Goal: Task Accomplishment & Management: Complete application form

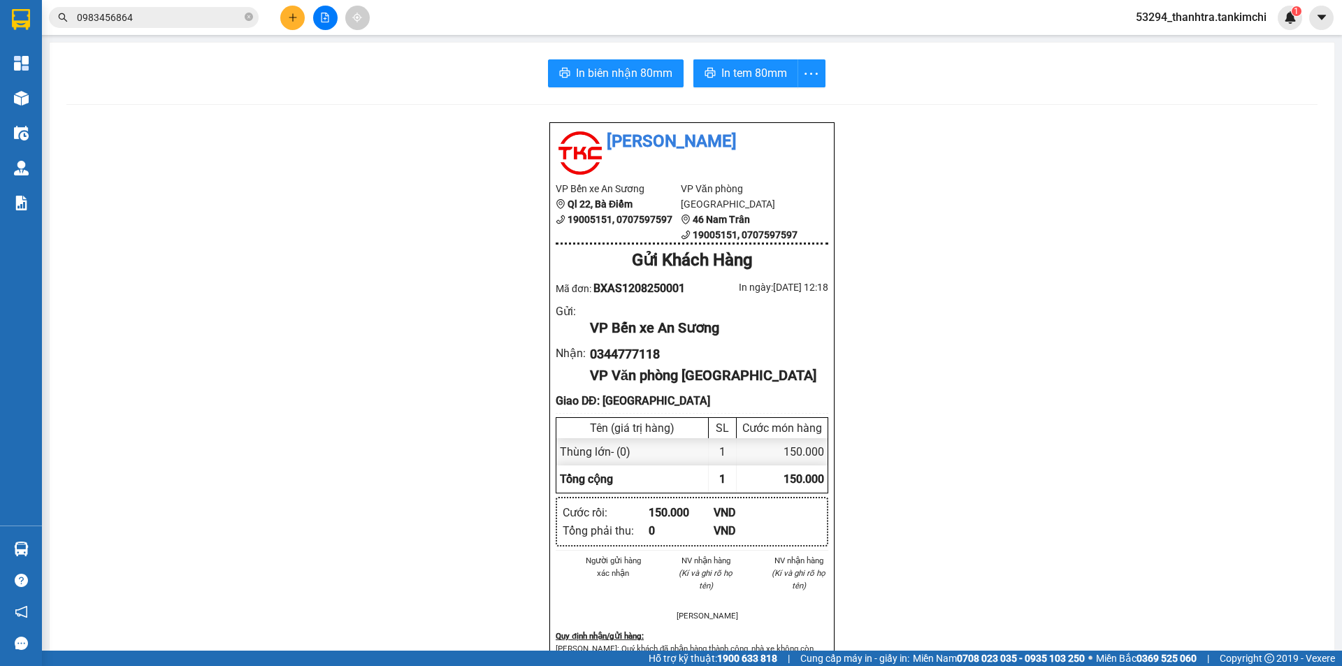
click at [287, 16] on button at bounding box center [292, 18] width 24 height 24
click at [306, 54] on div "Tạo đơn hàng" at bounding box center [341, 52] width 105 height 27
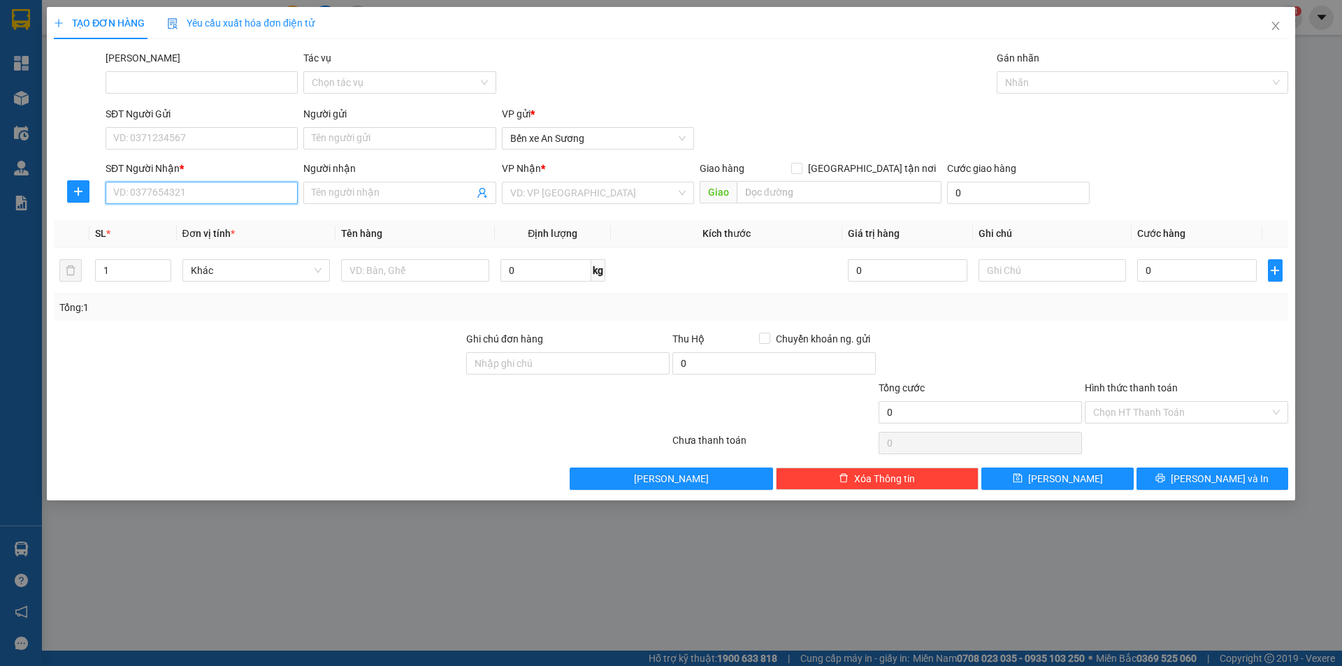
drag, startPoint x: 152, startPoint y: 196, endPoint x: 159, endPoint y: 195, distance: 7.8
click at [153, 197] on input "SĐT Người Nhận *" at bounding box center [202, 193] width 192 height 22
click at [401, 193] on input "Người nhận" at bounding box center [392, 192] width 161 height 15
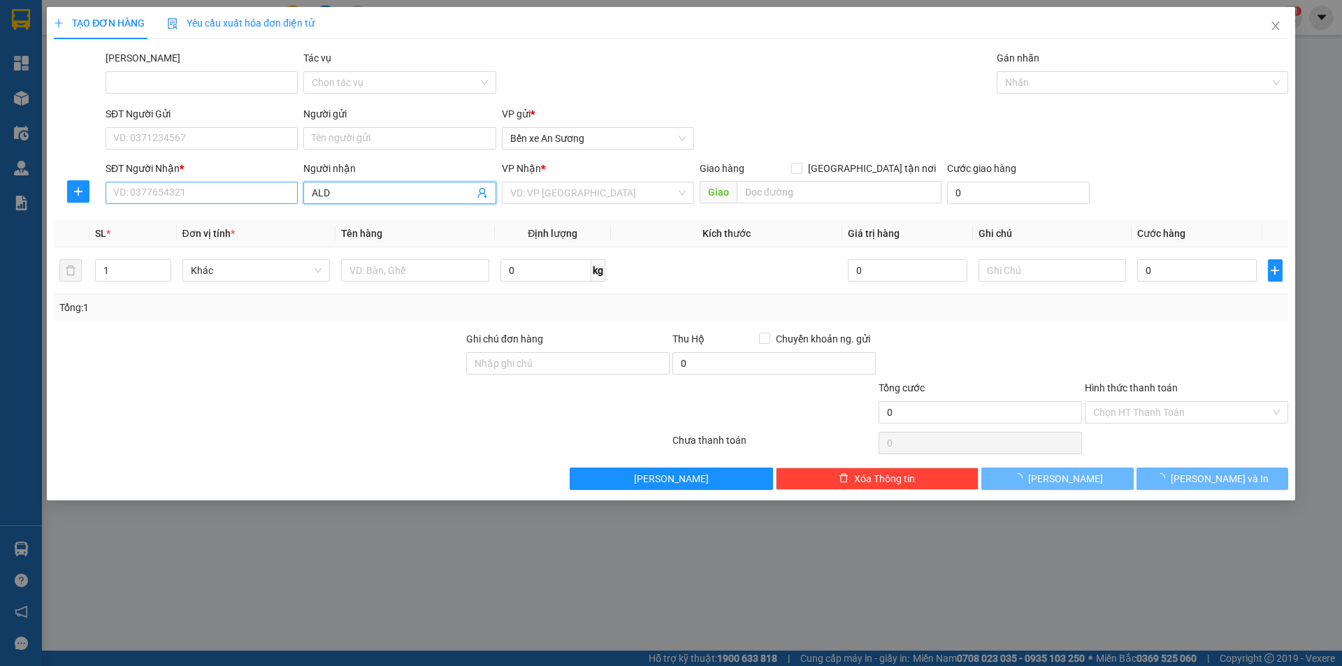
type input "ALD"
click at [180, 194] on input "SĐT Người Nhận *" at bounding box center [202, 193] width 192 height 22
click at [349, 192] on input "ALD" at bounding box center [392, 192] width 161 height 15
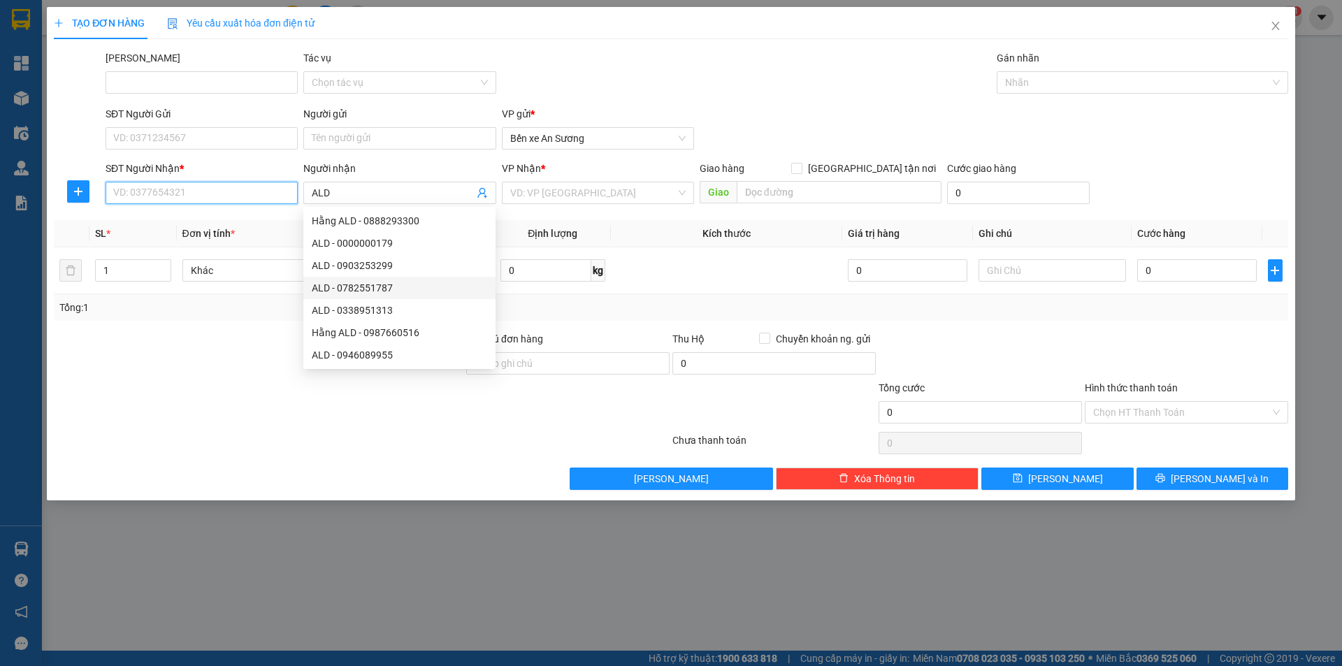
click at [247, 196] on input "SĐT Người Nhận *" at bounding box center [202, 193] width 192 height 22
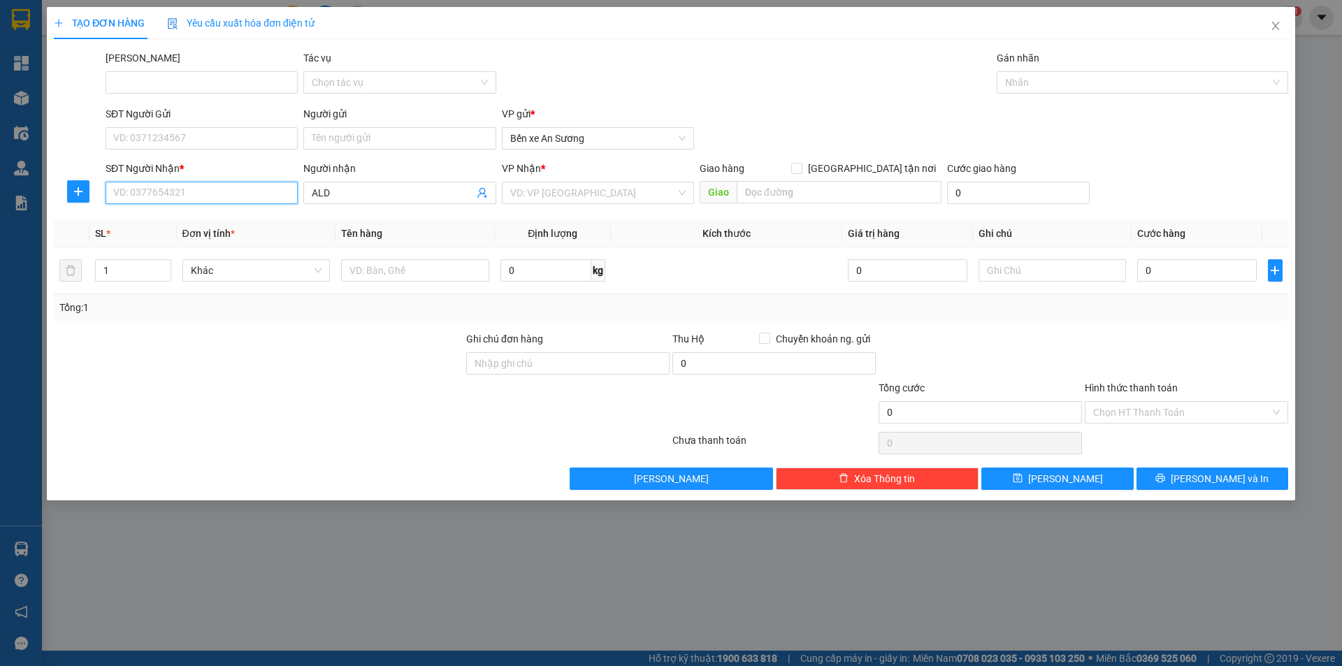
click at [197, 187] on input "SĐT Người Nhận *" at bounding box center [202, 193] width 192 height 22
click at [179, 189] on input "SĐT Người Nhận *" at bounding box center [202, 193] width 192 height 22
type input "0901964755"
click at [227, 225] on div "0901964755 - Bếp [GEOGRAPHIC_DATA]" at bounding box center [202, 220] width 176 height 15
type input "Bếp Nhà Nguyên"
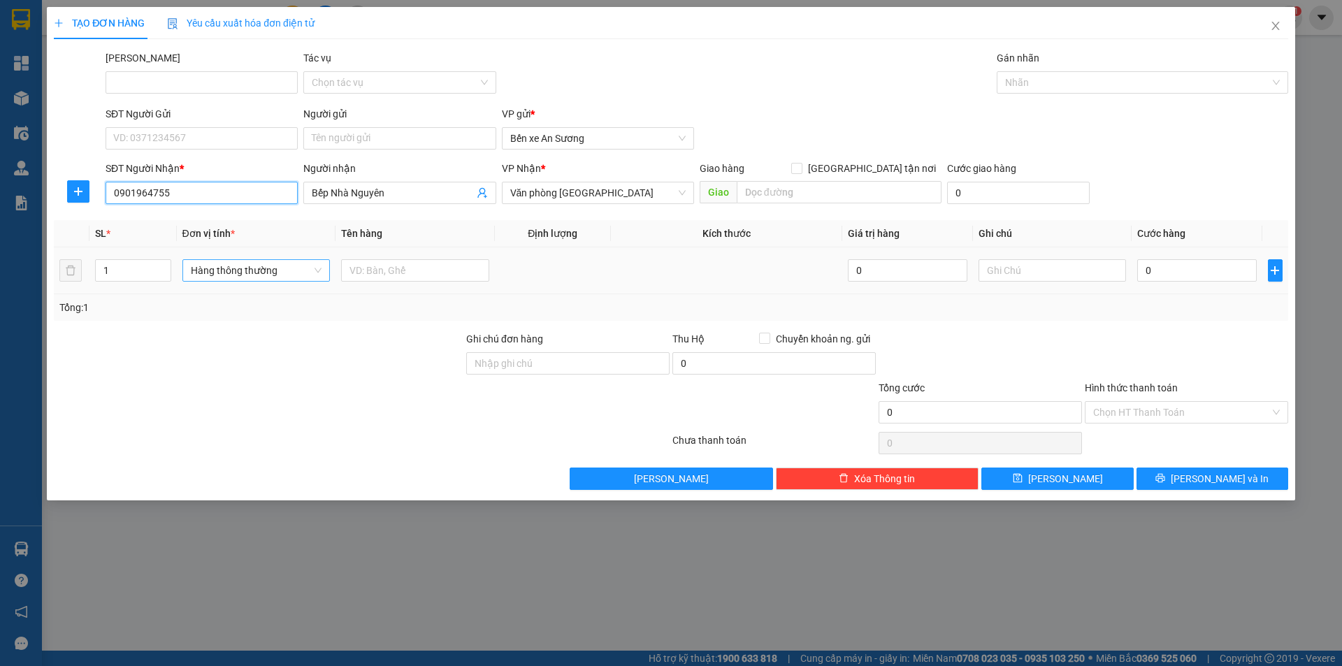
click at [249, 273] on span "Hàng thông thường" at bounding box center [256, 270] width 131 height 21
type input "0901964755"
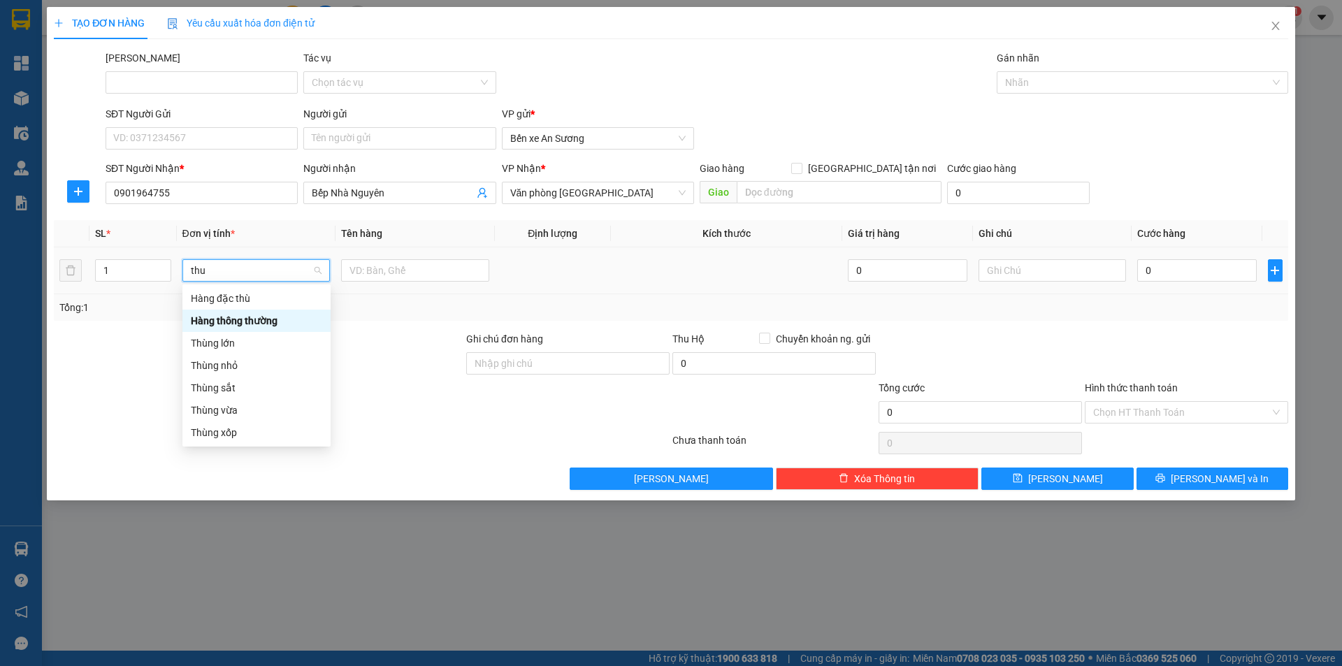
type input "thun"
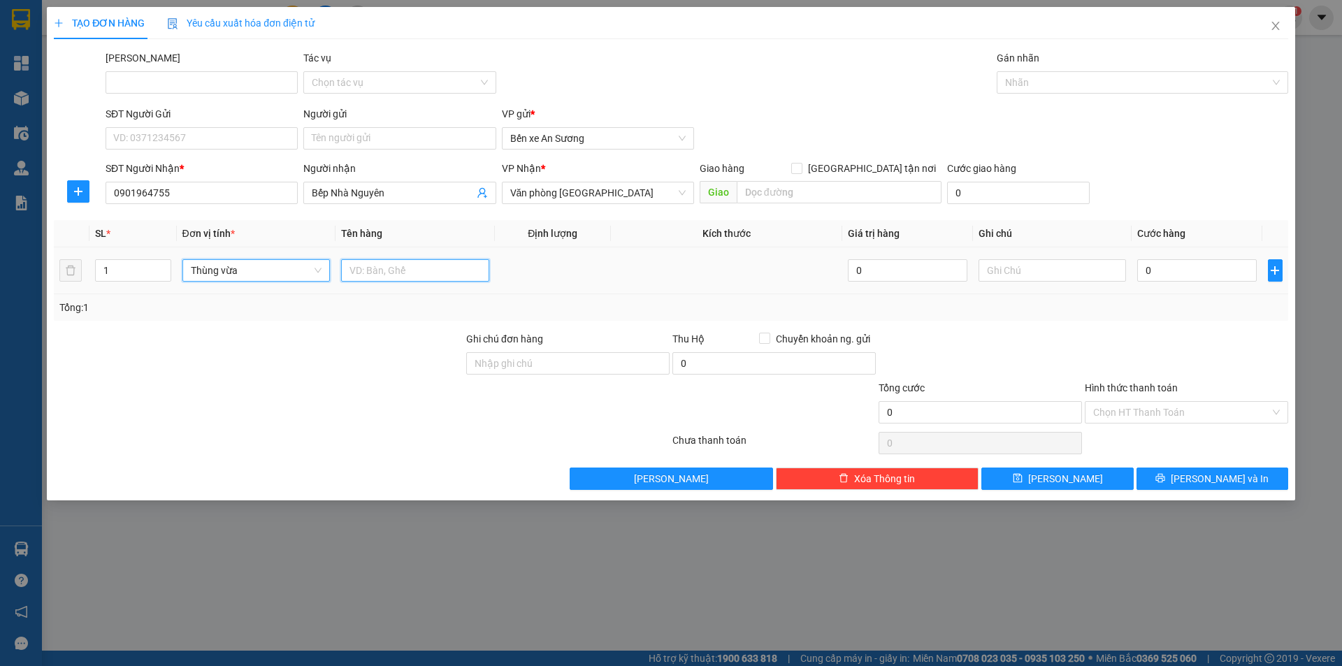
click at [365, 275] on input "text" at bounding box center [415, 270] width 148 height 22
click at [394, 264] on input "text" at bounding box center [415, 270] width 148 height 22
type input "1"
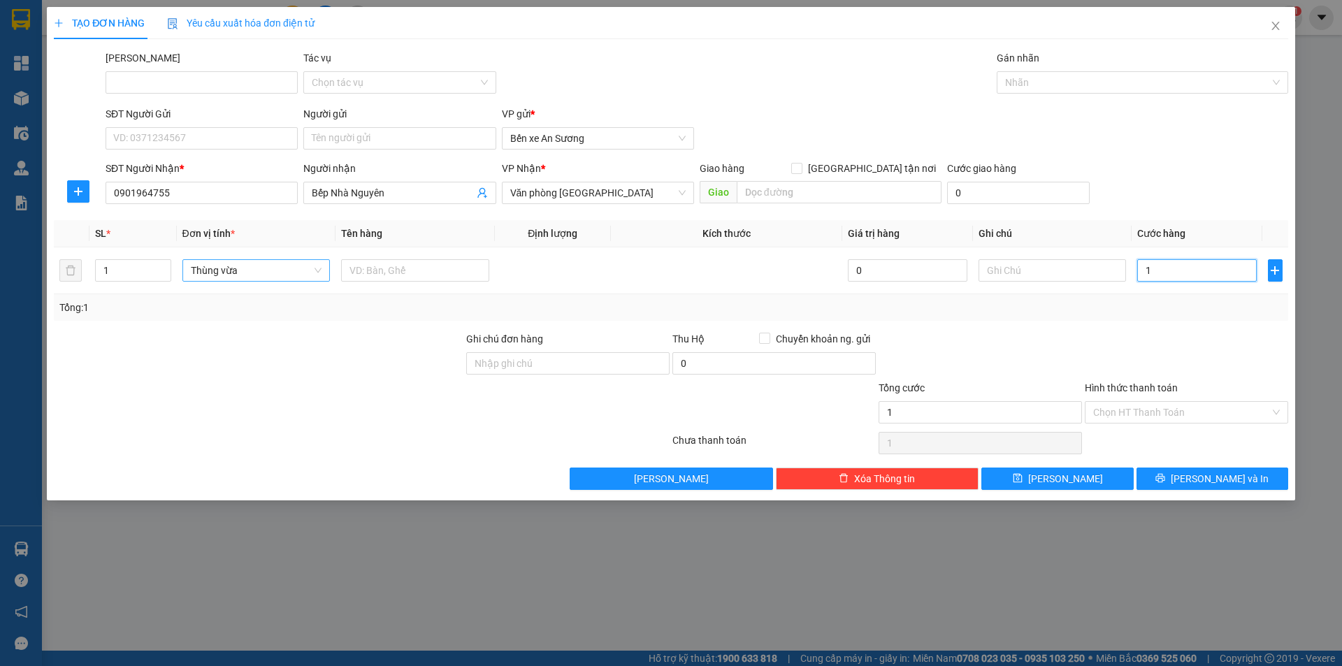
type input "15"
type input "150"
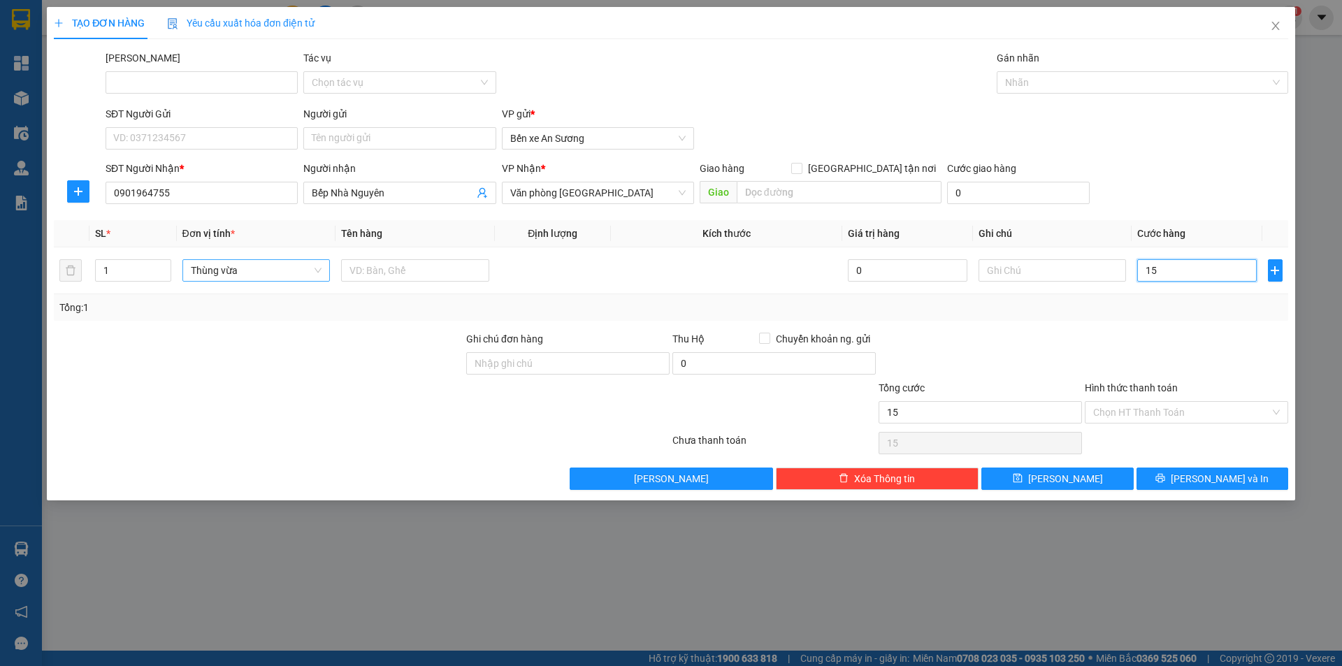
type input "150"
type input "1.500"
type input "15.000"
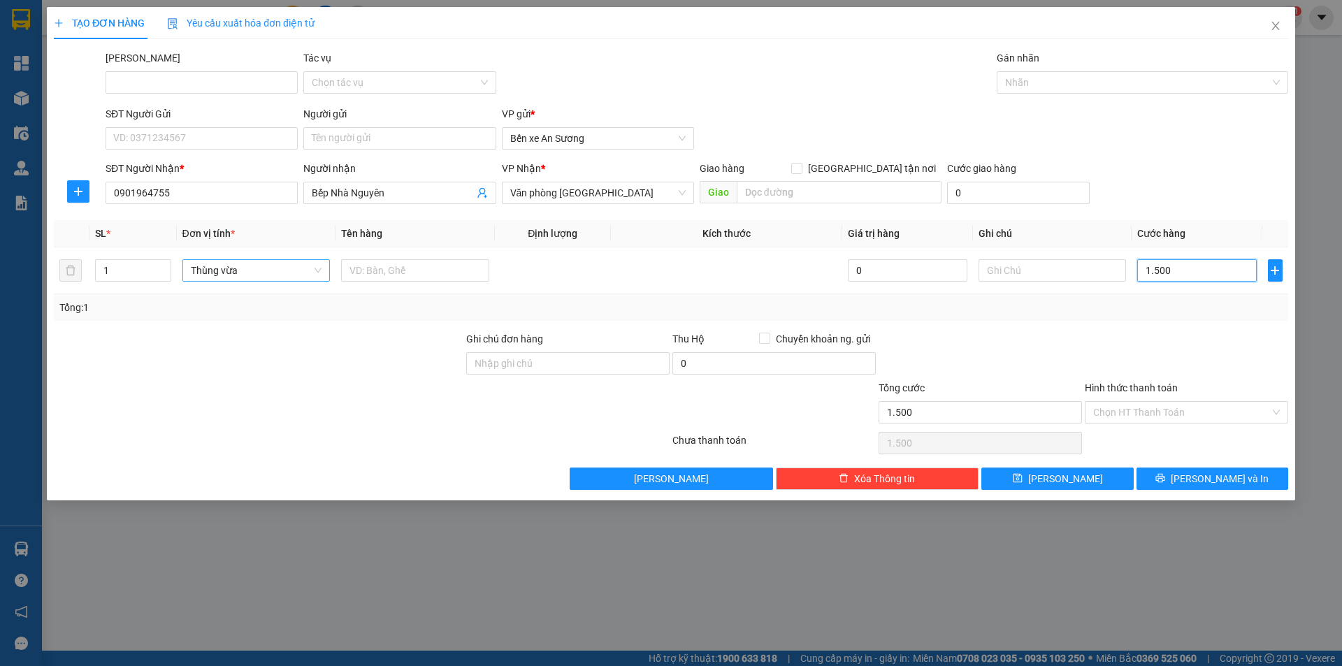
type input "15.000"
type input "150.000"
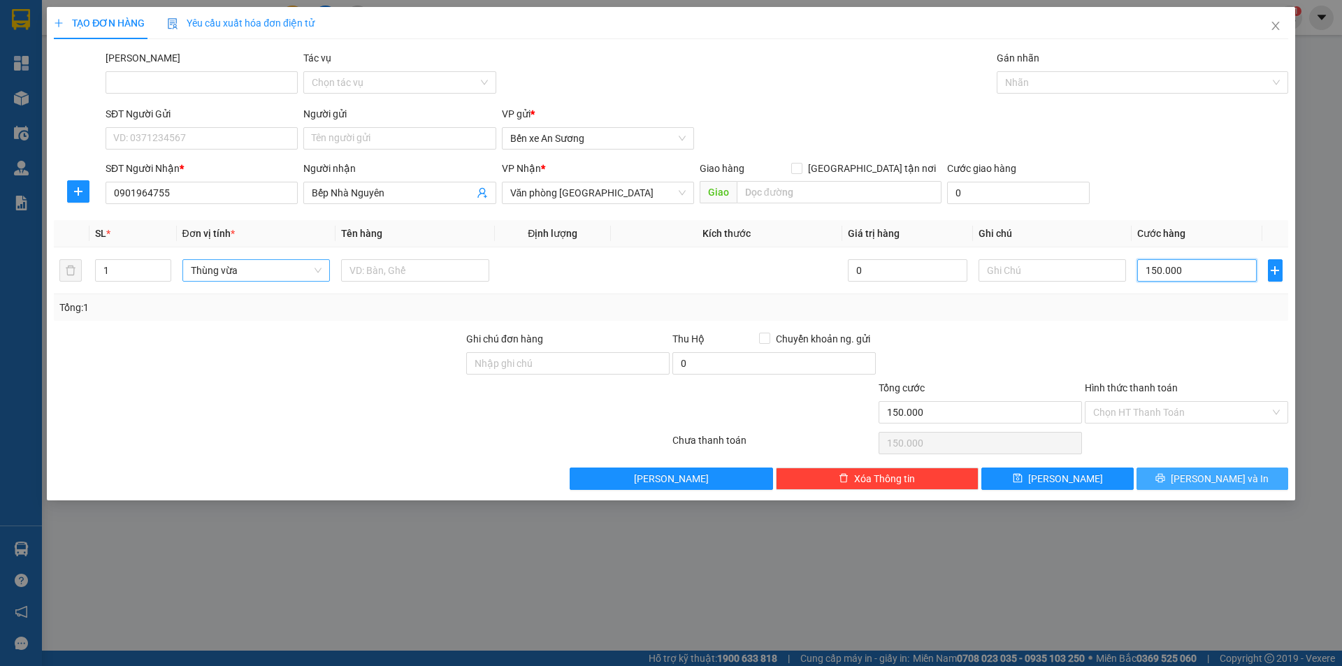
type input "150.000"
drag, startPoint x: 1195, startPoint y: 475, endPoint x: 1191, endPoint y: 462, distance: 13.3
click at [1195, 474] on button "[PERSON_NAME] và In" at bounding box center [1213, 479] width 152 height 22
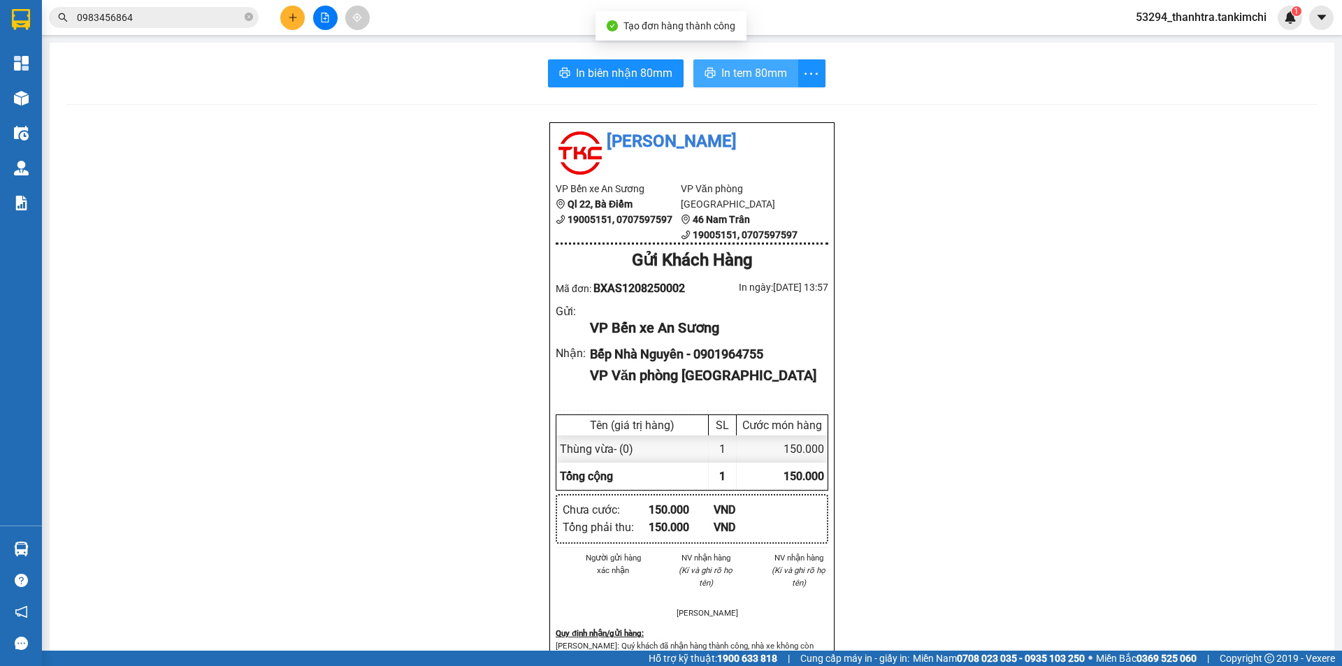
drag, startPoint x: 724, startPoint y: 75, endPoint x: 696, endPoint y: 71, distance: 27.5
click at [722, 75] on span "In tem 80mm" at bounding box center [754, 72] width 66 height 17
click at [711, 65] on button "In tem 80mm" at bounding box center [745, 73] width 105 height 28
drag, startPoint x: 322, startPoint y: 21, endPoint x: 317, endPoint y: 36, distance: 15.5
click at [322, 21] on icon "file-add" at bounding box center [326, 18] width 8 height 10
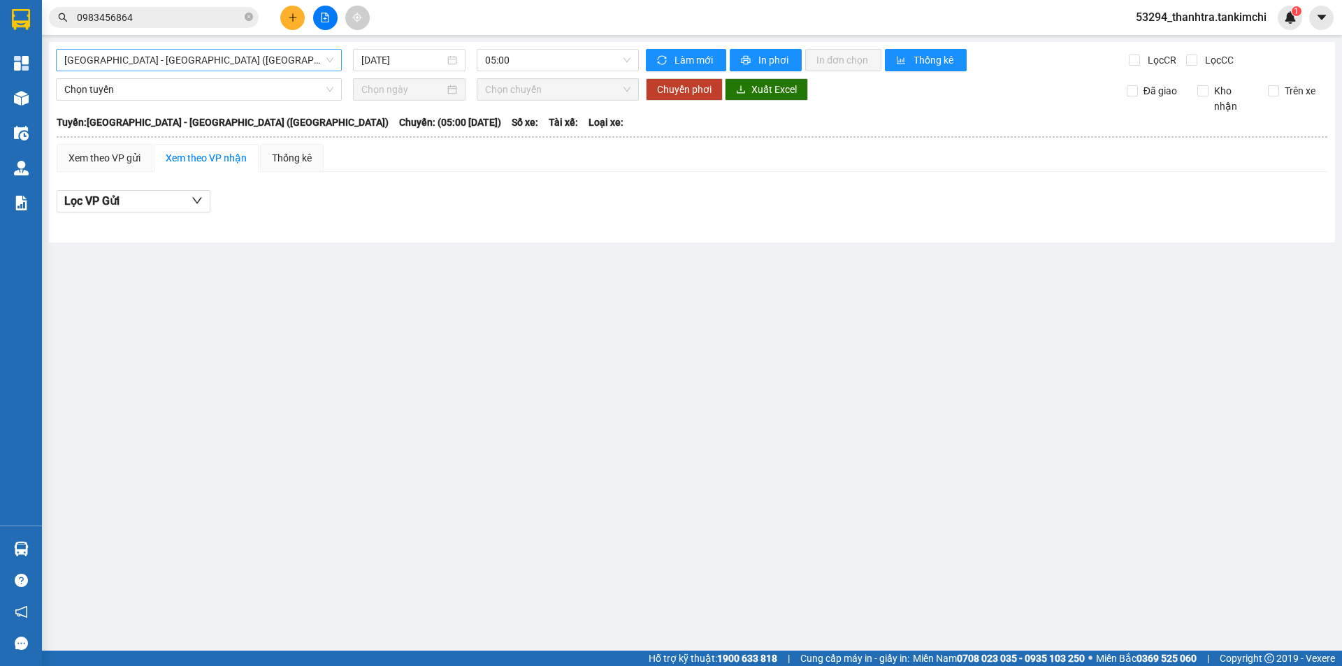
click at [209, 69] on span "[GEOGRAPHIC_DATA] - [GEOGRAPHIC_DATA] ([GEOGRAPHIC_DATA])" at bounding box center [198, 60] width 269 height 21
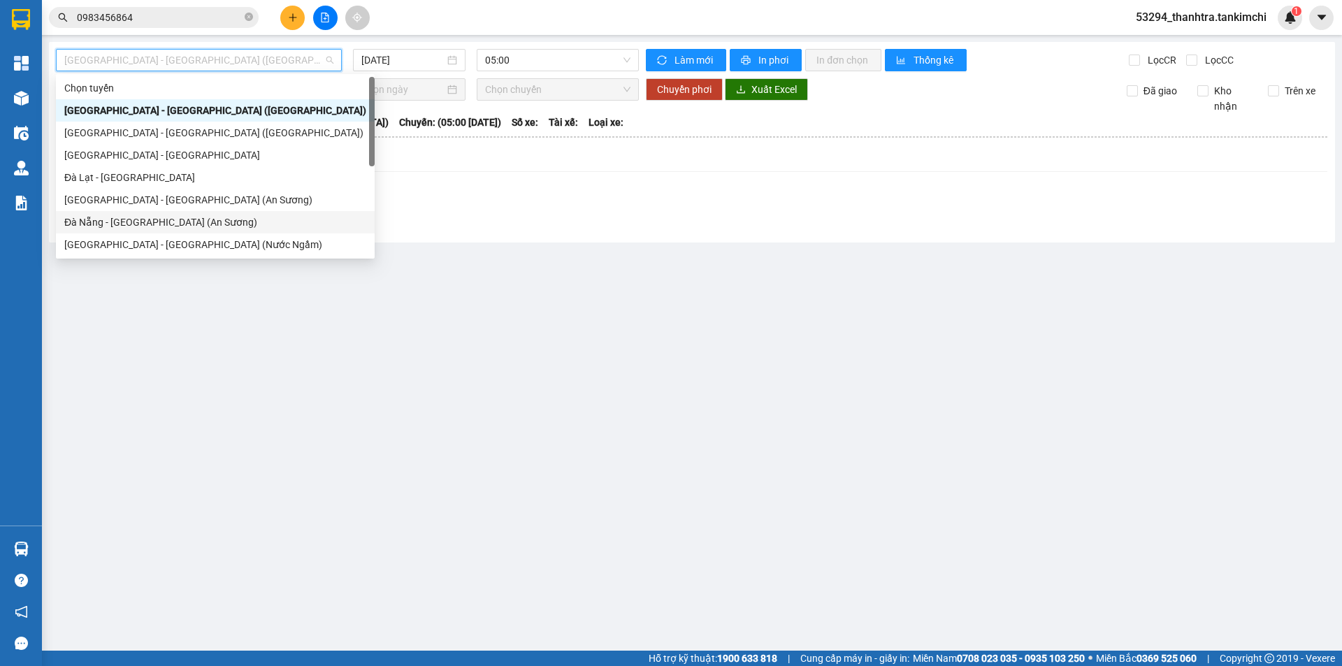
drag, startPoint x: 82, startPoint y: 218, endPoint x: 89, endPoint y: 215, distance: 7.5
click at [83, 218] on div "Đà Nẵng - [GEOGRAPHIC_DATA] (An Sương)" at bounding box center [215, 222] width 302 height 15
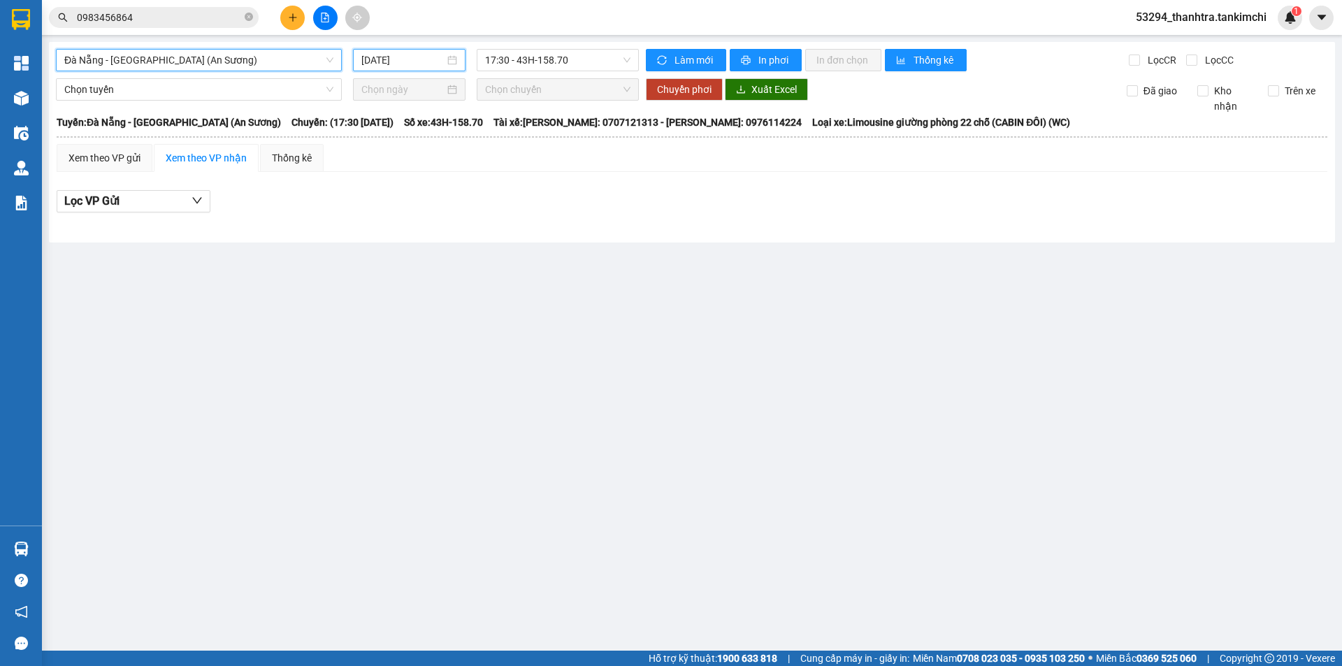
drag, startPoint x: 398, startPoint y: 59, endPoint x: 357, endPoint y: 113, distance: 67.3
click at [396, 59] on input "[DATE]" at bounding box center [402, 59] width 83 height 15
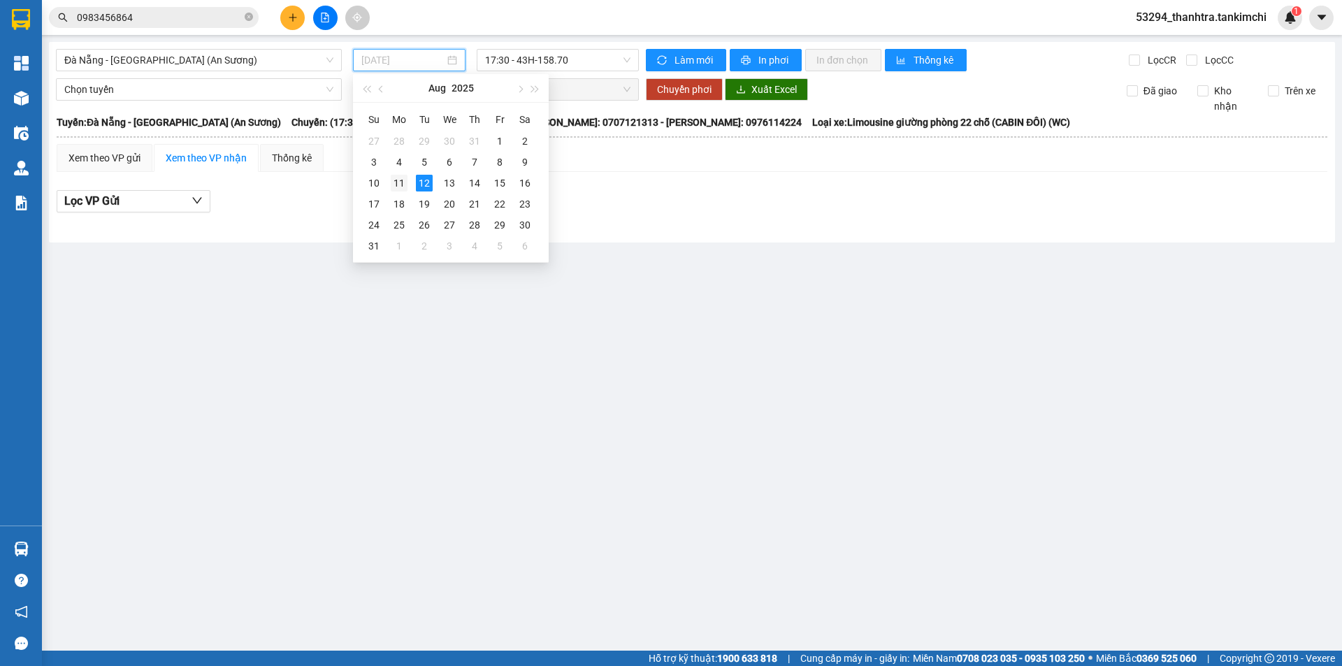
click at [405, 184] on div "11" at bounding box center [399, 183] width 17 height 17
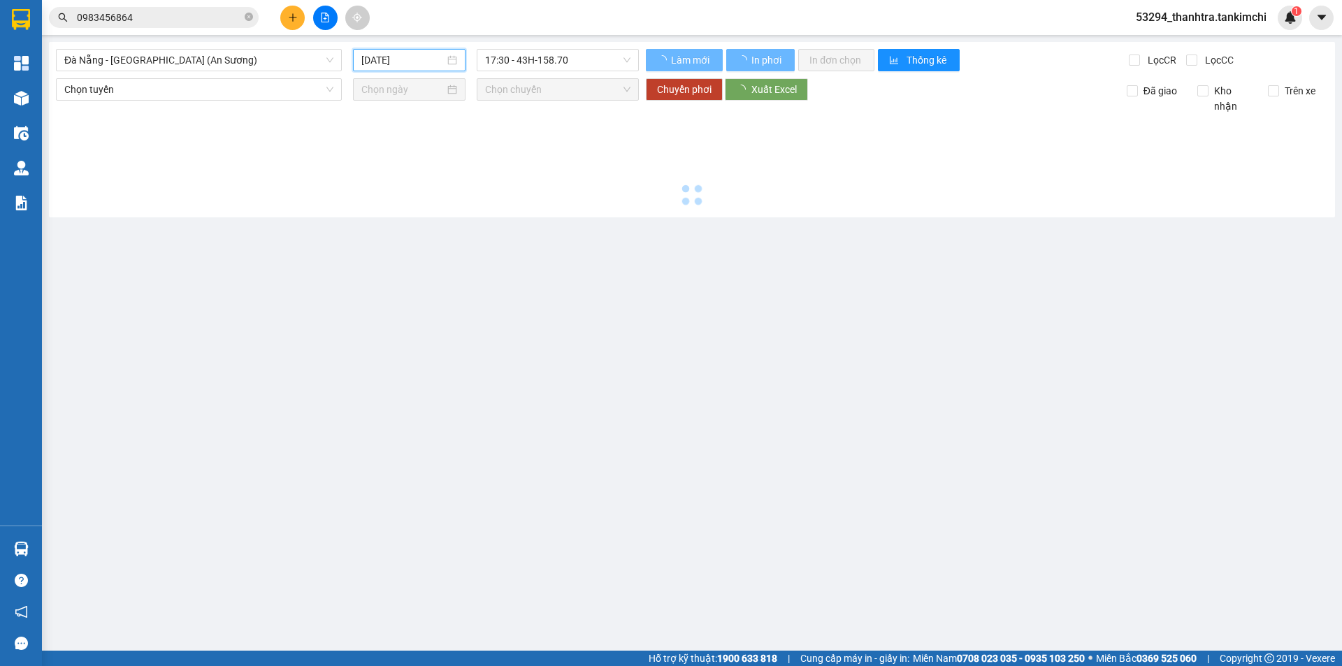
type input "[DATE]"
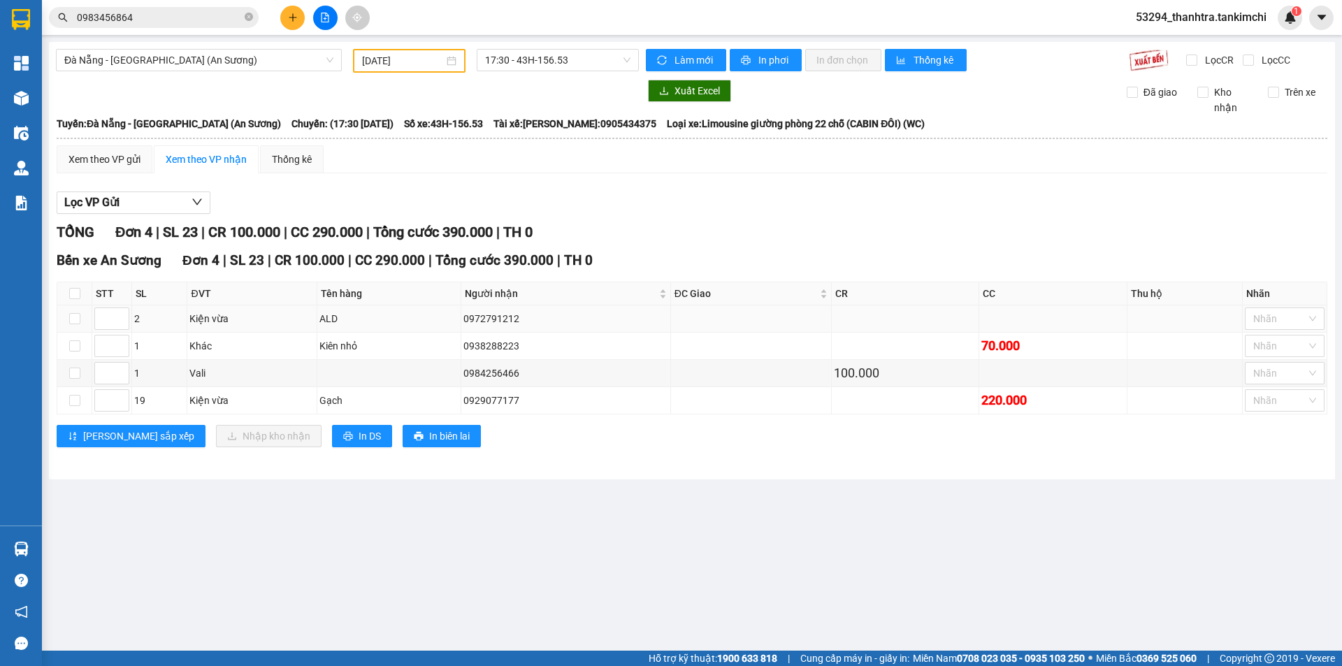
copy div "0972791212"
drag, startPoint x: 454, startPoint y: 317, endPoint x: 517, endPoint y: 316, distance: 62.2
click at [517, 316] on td "0972791212" at bounding box center [566, 318] width 210 height 27
click at [347, 522] on main "[GEOGRAPHIC_DATA] - [GEOGRAPHIC_DATA] (An Sương) [DATE] 17:30 - 43H-156.53 Làm …" at bounding box center [671, 325] width 1342 height 651
drag, startPoint x: 290, startPoint y: 27, endPoint x: 299, endPoint y: 22, distance: 9.7
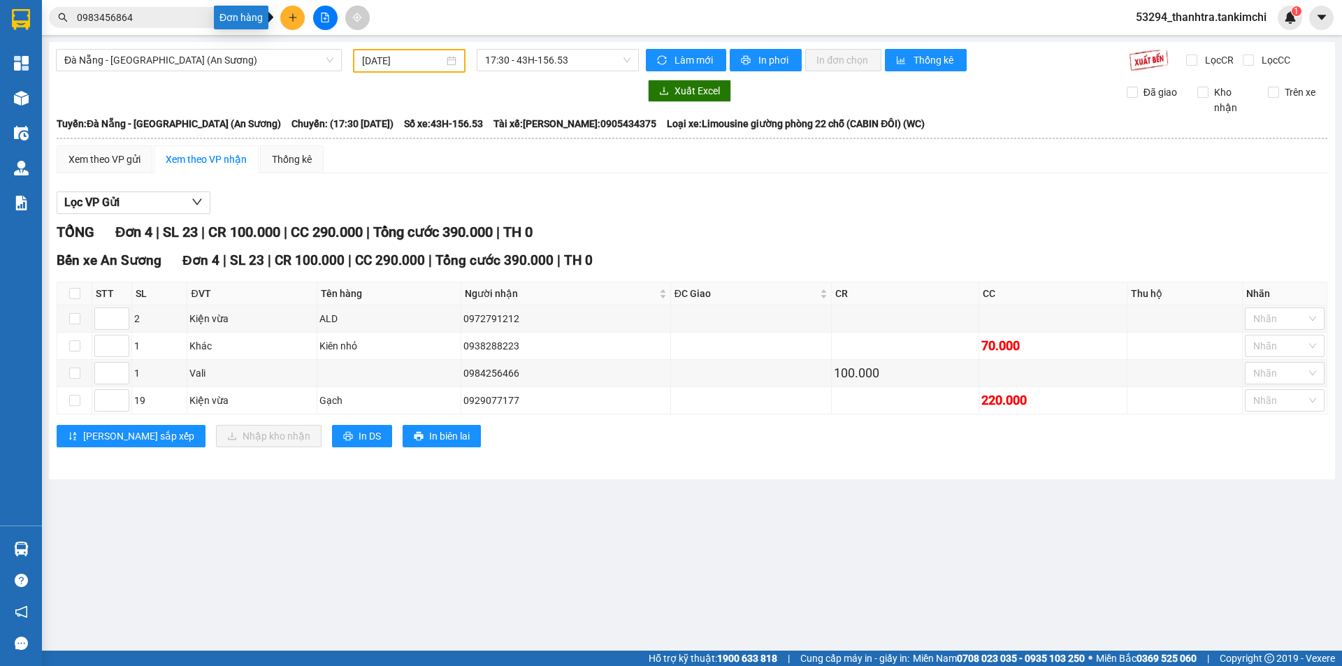
click at [292, 27] on button at bounding box center [292, 18] width 24 height 24
click at [329, 59] on div "Tạo đơn hàng" at bounding box center [347, 52] width 61 height 15
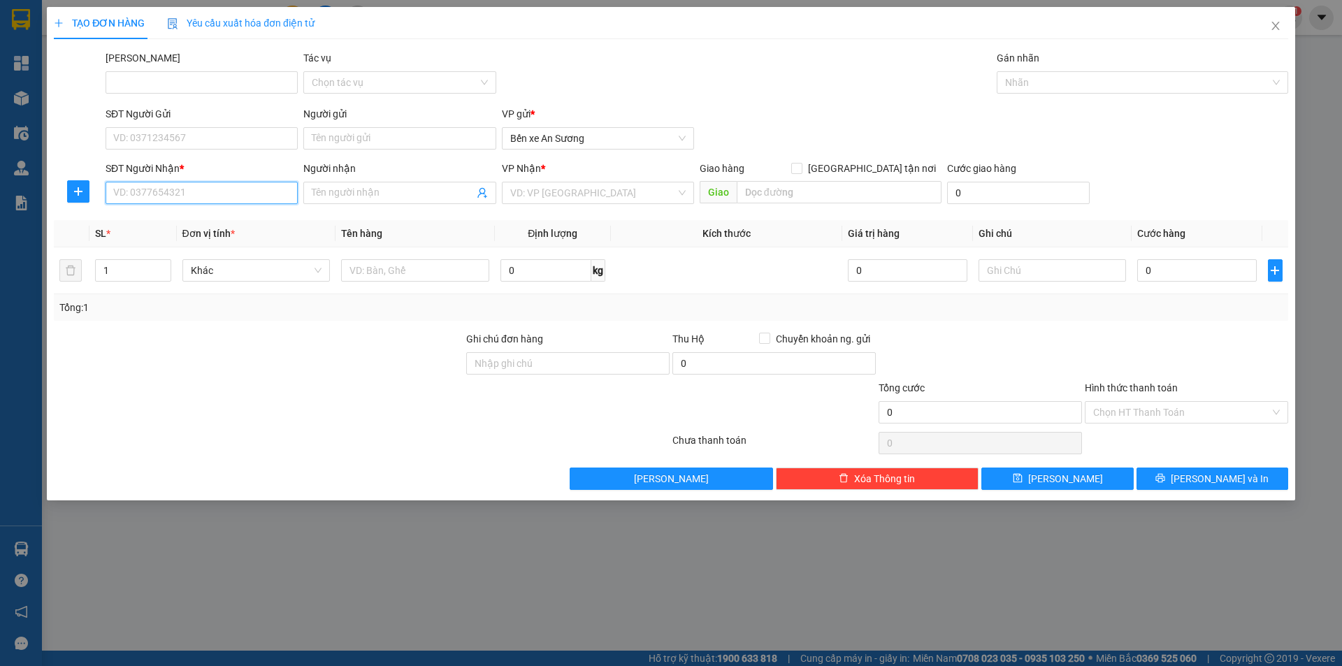
click at [199, 193] on input "SĐT Người Nhận *" at bounding box center [202, 193] width 192 height 22
paste input "0972791212"
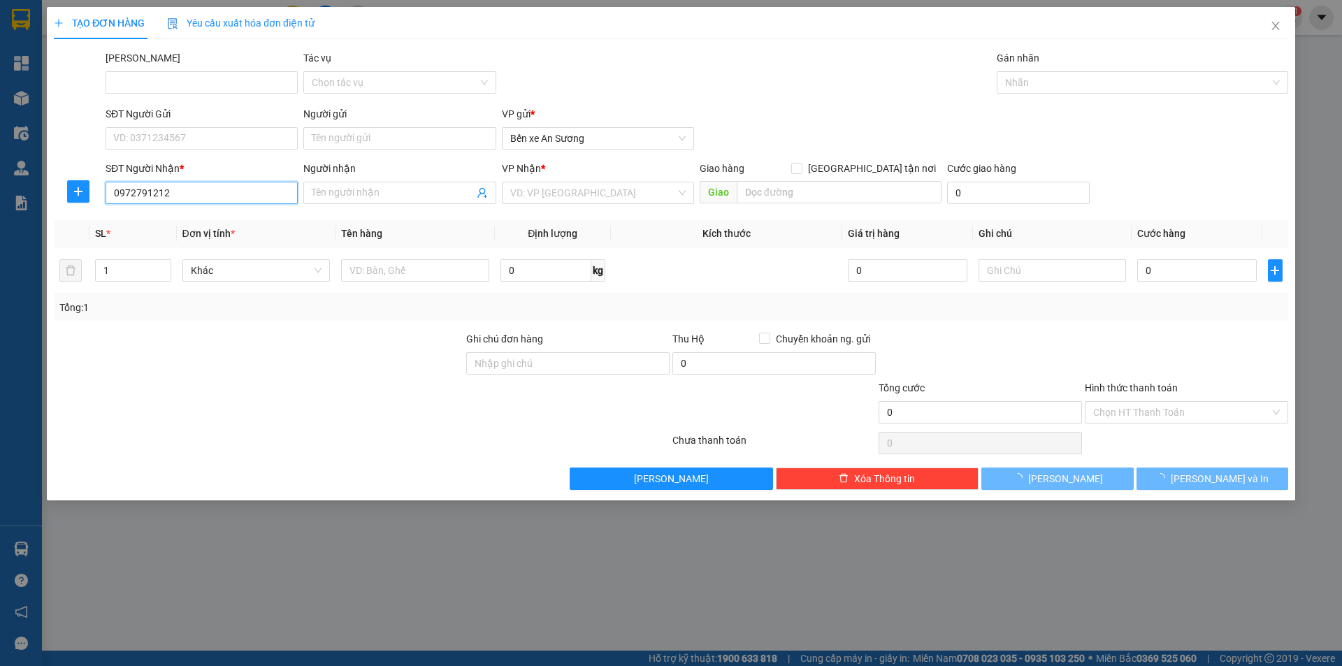
type input "0972791212"
drag, startPoint x: 373, startPoint y: 205, endPoint x: 382, endPoint y: 194, distance: 14.3
click at [377, 201] on div "Người nhận Tên người nhận" at bounding box center [399, 185] width 192 height 49
click at [384, 192] on input "Người nhận" at bounding box center [392, 192] width 161 height 15
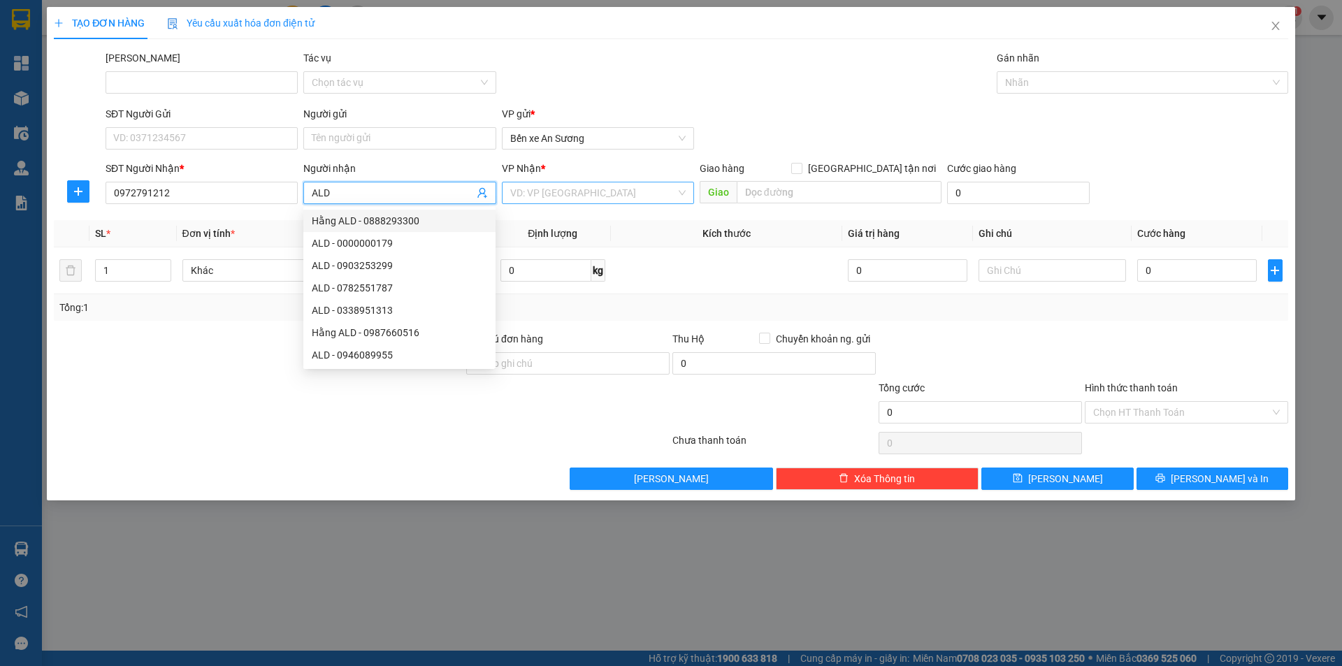
drag, startPoint x: 603, startPoint y: 182, endPoint x: 594, endPoint y: 196, distance: 16.7
click at [603, 182] on div "VD: VP [GEOGRAPHIC_DATA]" at bounding box center [598, 193] width 192 height 22
type input "ALD"
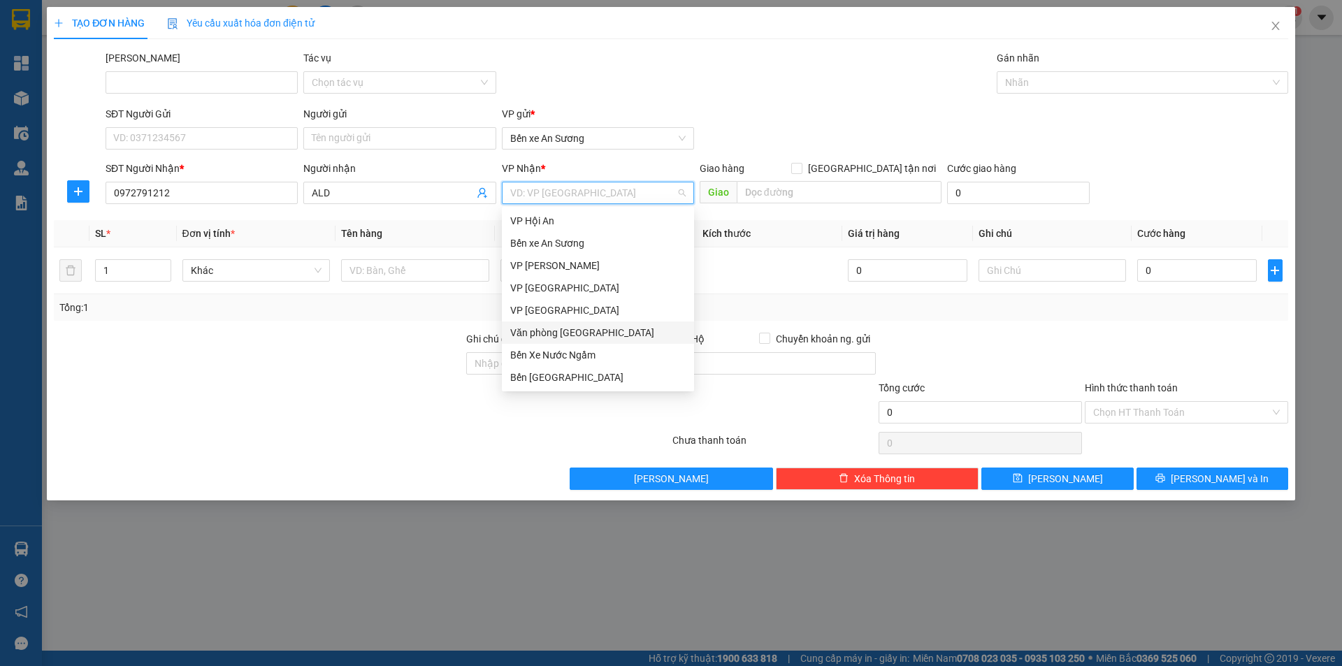
drag, startPoint x: 547, startPoint y: 335, endPoint x: 525, endPoint y: 326, distance: 23.5
click at [548, 335] on div "Văn phòng [GEOGRAPHIC_DATA]" at bounding box center [597, 332] width 175 height 15
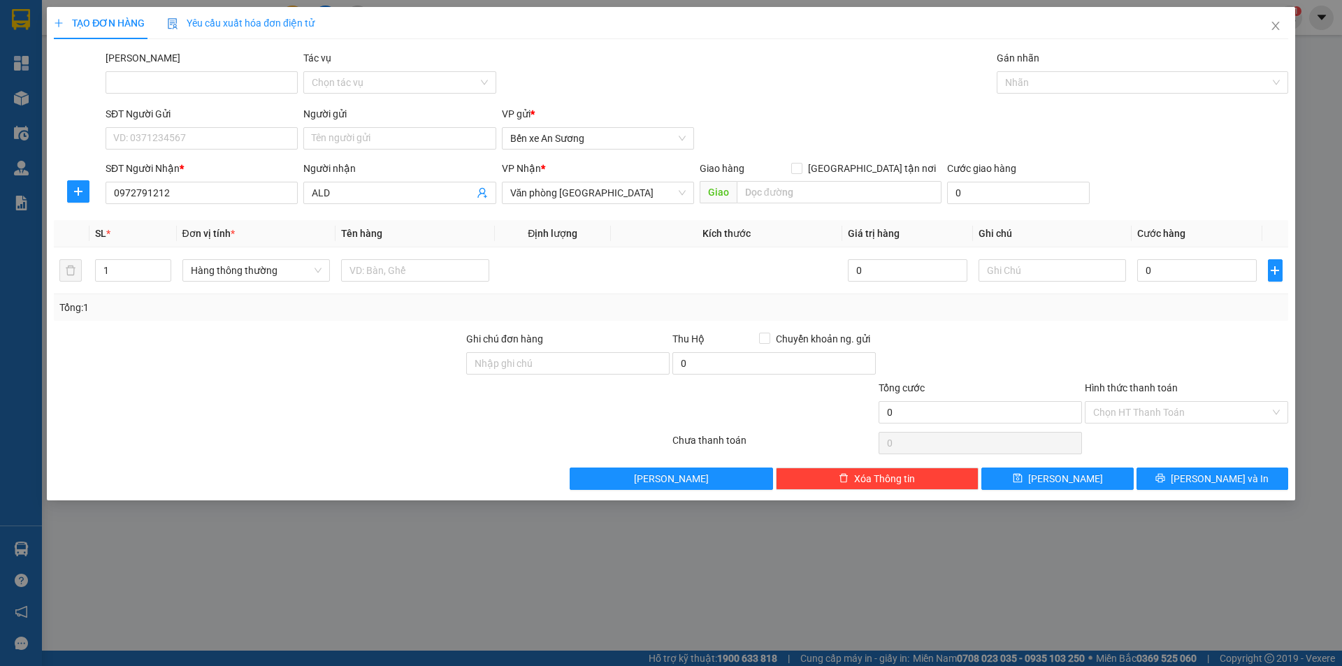
click at [345, 313] on div "Tổng: 1" at bounding box center [288, 307] width 459 height 15
click at [275, 275] on span "Hàng thông thường" at bounding box center [256, 270] width 131 height 21
type input "kiện vừa"
drag, startPoint x: 252, startPoint y: 304, endPoint x: 364, endPoint y: 324, distance: 114.4
click at [252, 304] on div "Kiện vừa" at bounding box center [256, 298] width 131 height 15
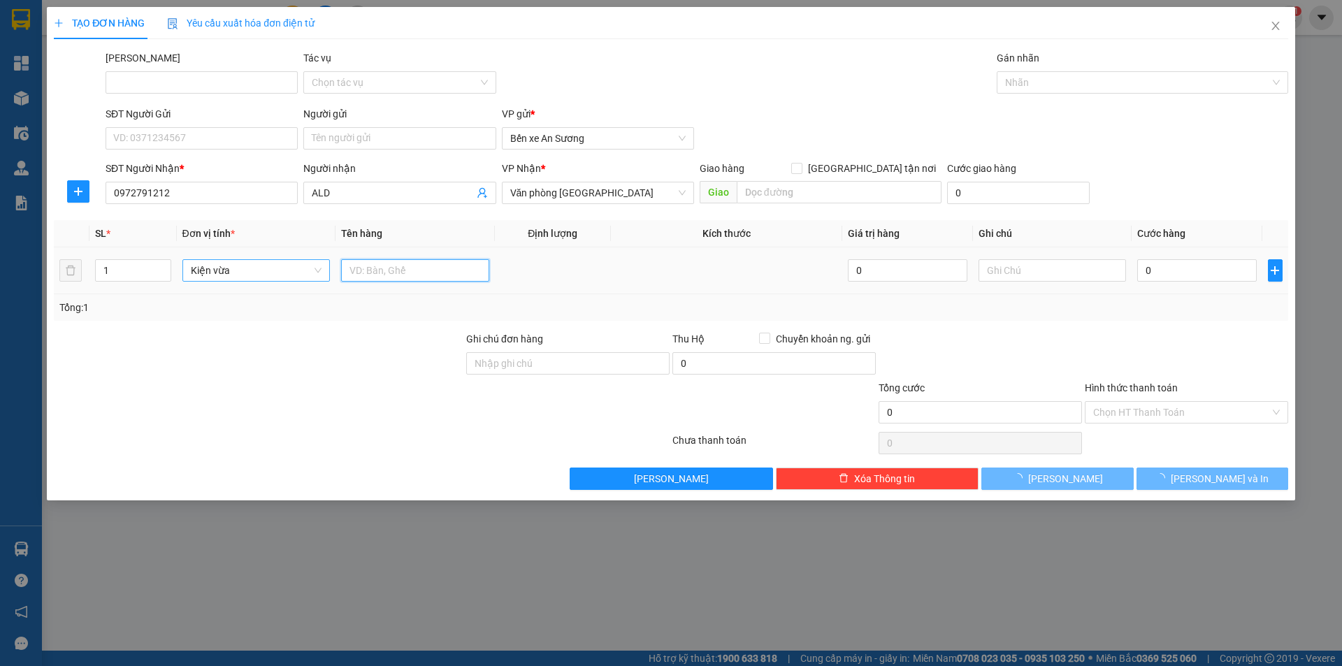
drag, startPoint x: 408, startPoint y: 278, endPoint x: 396, endPoint y: 286, distance: 13.6
click at [408, 279] on input "text" at bounding box center [415, 270] width 148 height 22
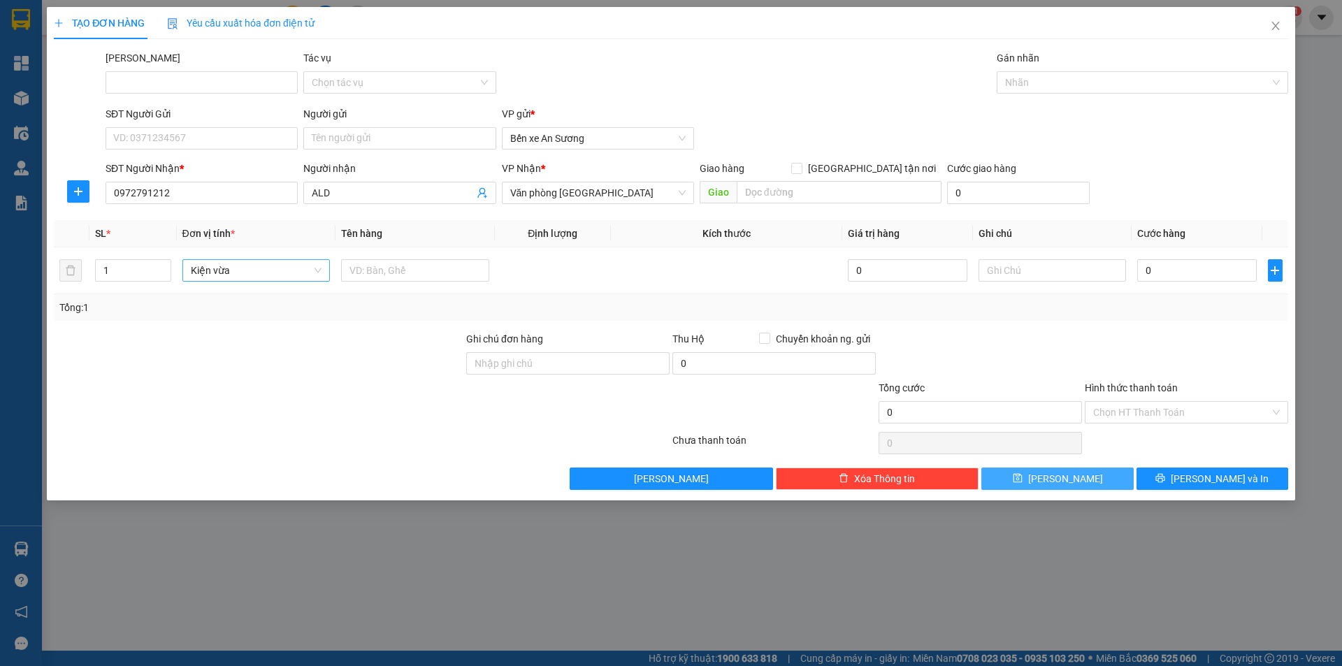
click at [1070, 468] on button "[PERSON_NAME]" at bounding box center [1058, 479] width 152 height 22
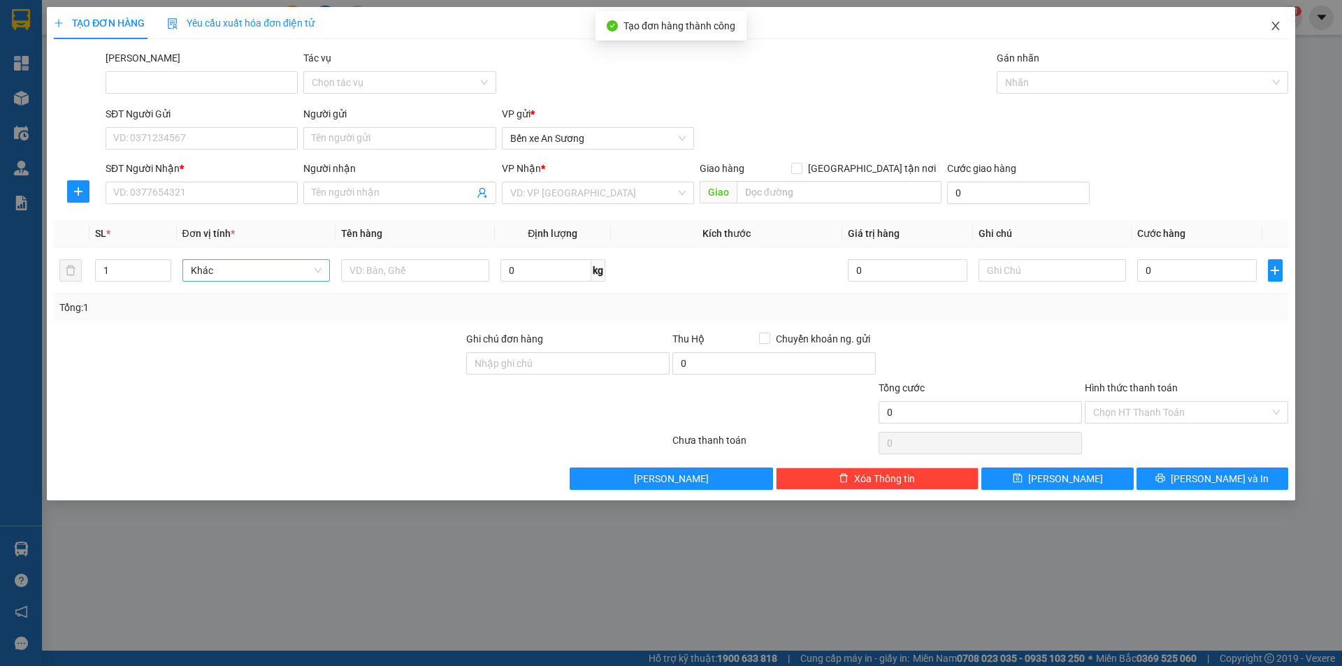
click at [1281, 31] on span "Close" at bounding box center [1275, 26] width 39 height 39
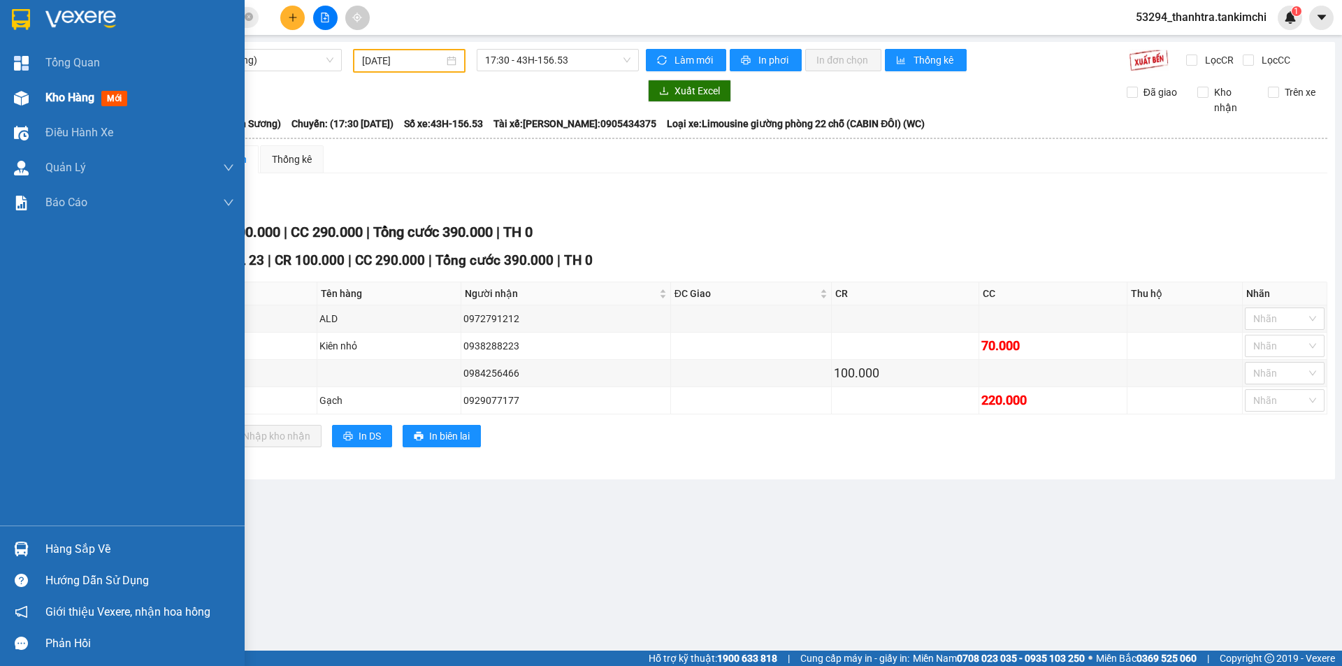
click at [15, 92] on img at bounding box center [21, 98] width 15 height 15
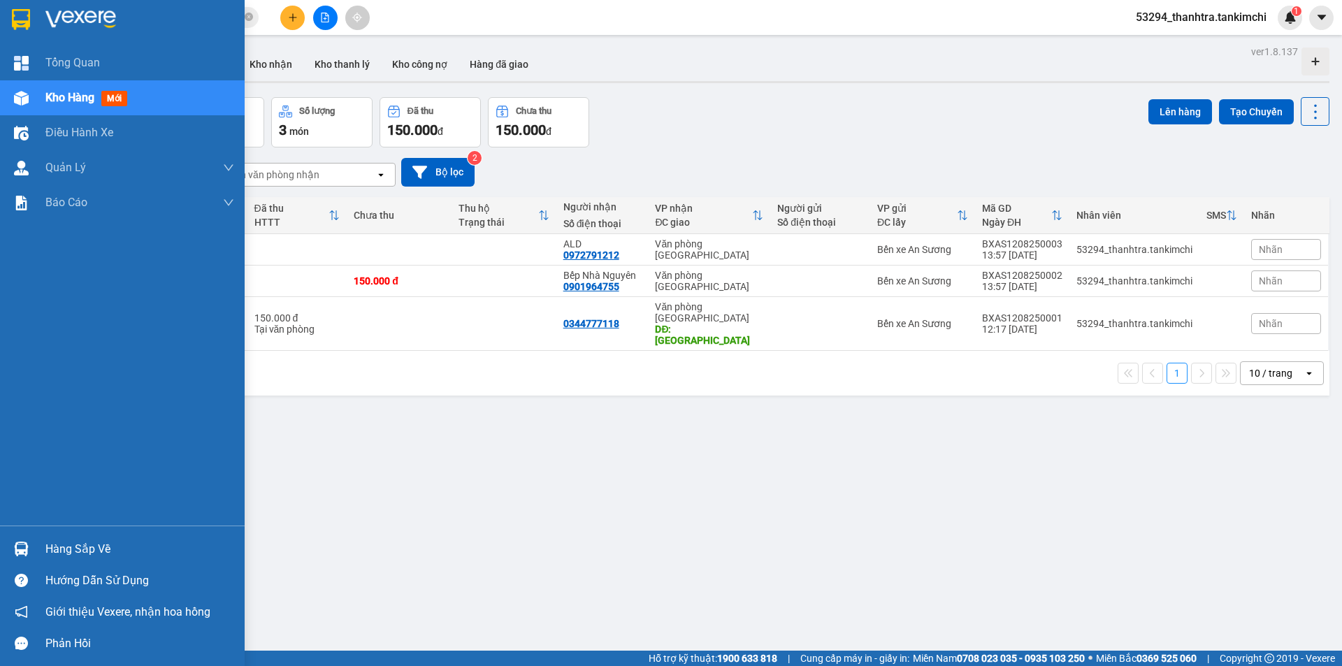
click at [44, 103] on div "Kho hàng mới" at bounding box center [122, 97] width 245 height 35
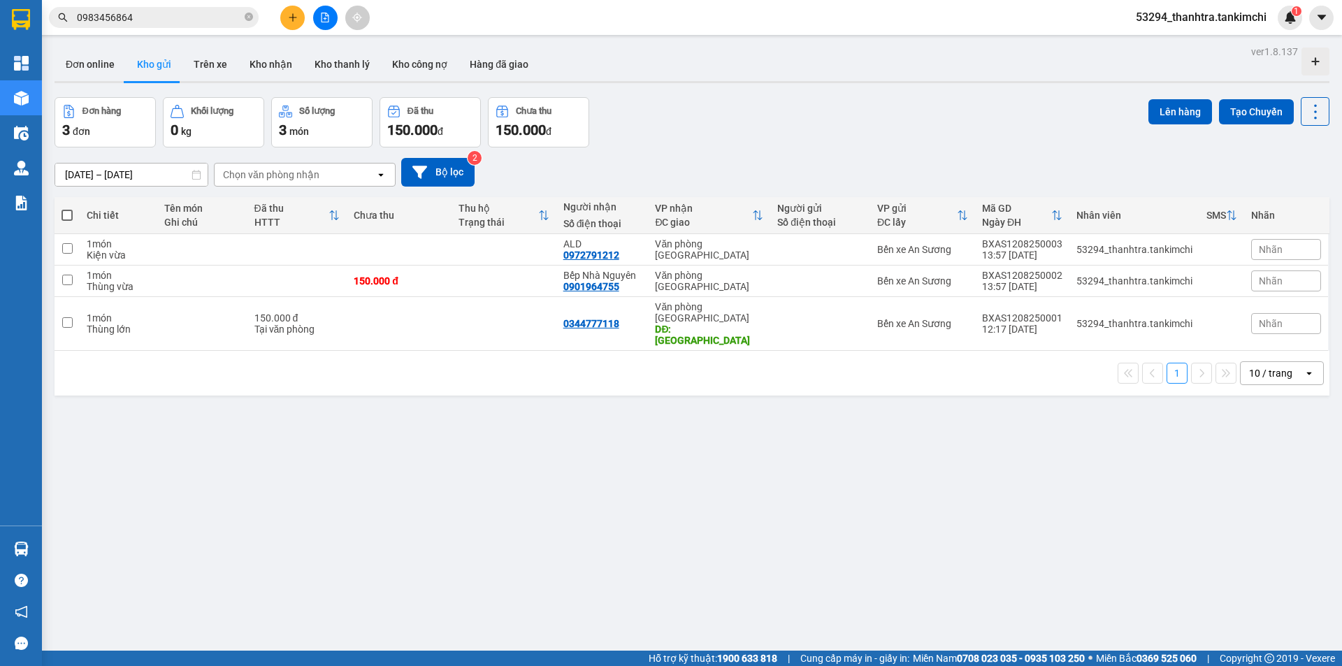
click at [622, 475] on div "ver 1.8.137 Đơn online Kho gửi Trên xe Kho nhận Kho thanh lý Kho công nợ Hàng đ…" at bounding box center [692, 375] width 1286 height 666
click at [292, 22] on button at bounding box center [292, 18] width 24 height 24
click at [312, 52] on div "Tạo đơn hàng" at bounding box center [341, 52] width 105 height 27
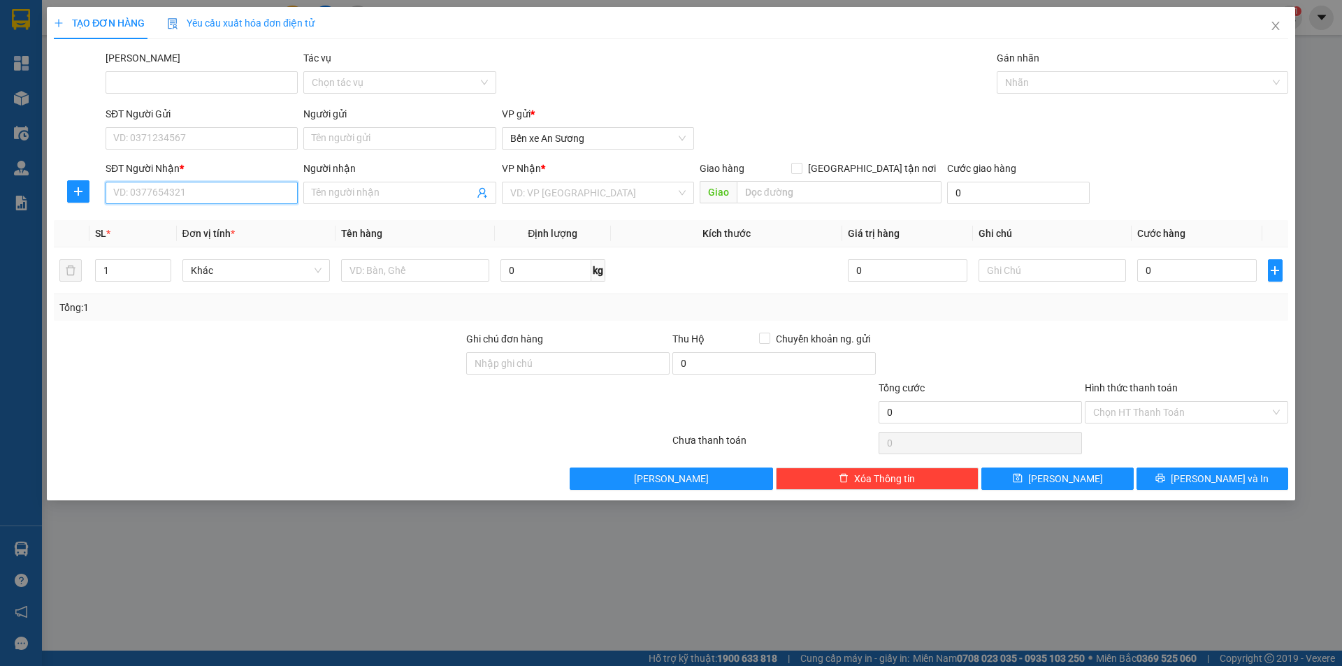
click at [143, 194] on input "SĐT Người Nhận *" at bounding box center [202, 193] width 192 height 22
type input "0905359074"
click at [184, 222] on div "0905359074 - [PERSON_NAME]" at bounding box center [201, 220] width 175 height 15
type input "[PERSON_NAME]"
click at [149, 194] on input "0905359074" at bounding box center [202, 193] width 192 height 22
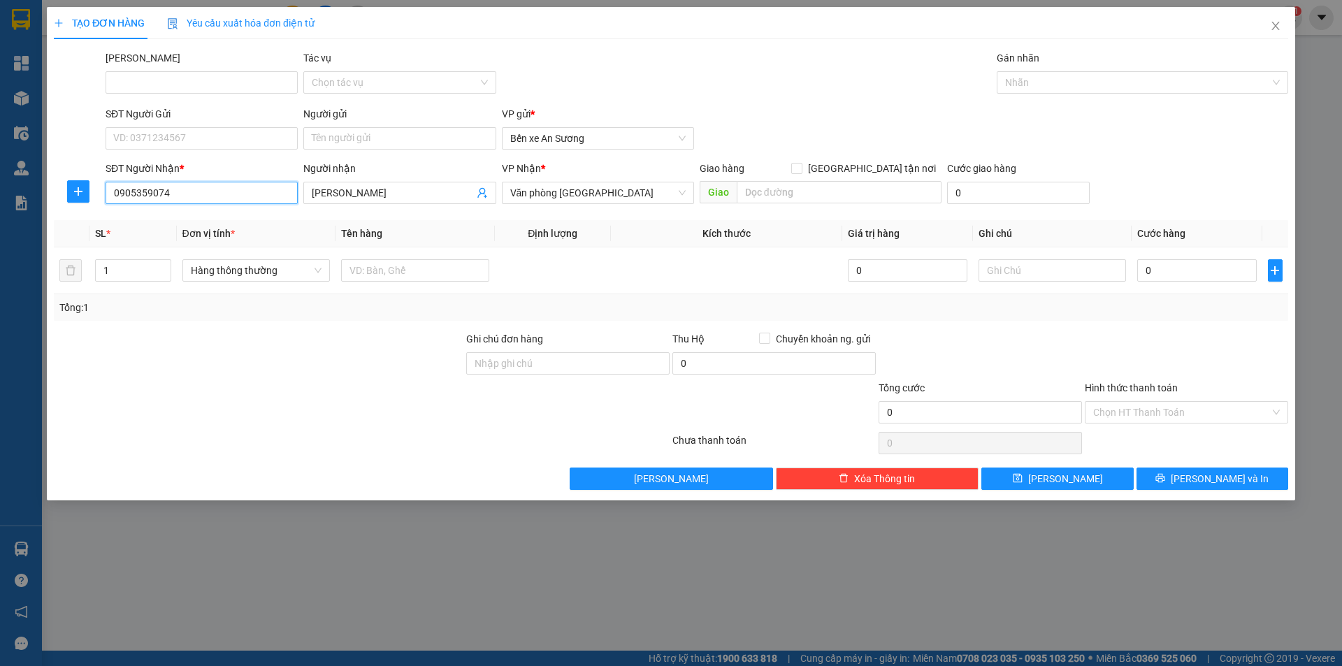
click at [149, 194] on input "0905359074" at bounding box center [202, 193] width 192 height 22
click at [1272, 31] on span "Close" at bounding box center [1275, 26] width 39 height 39
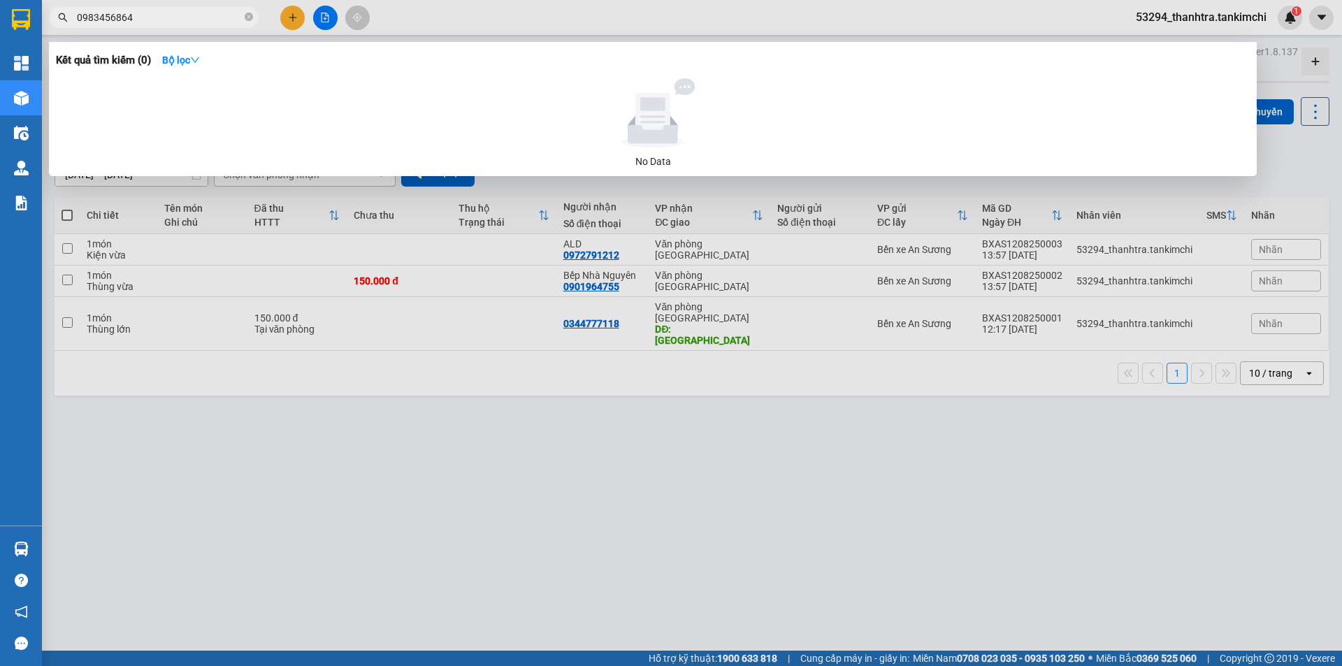
click at [176, 10] on input "0983456864" at bounding box center [159, 17] width 165 height 15
click at [170, 18] on input "0983456864" at bounding box center [159, 17] width 165 height 15
paste input "0535907"
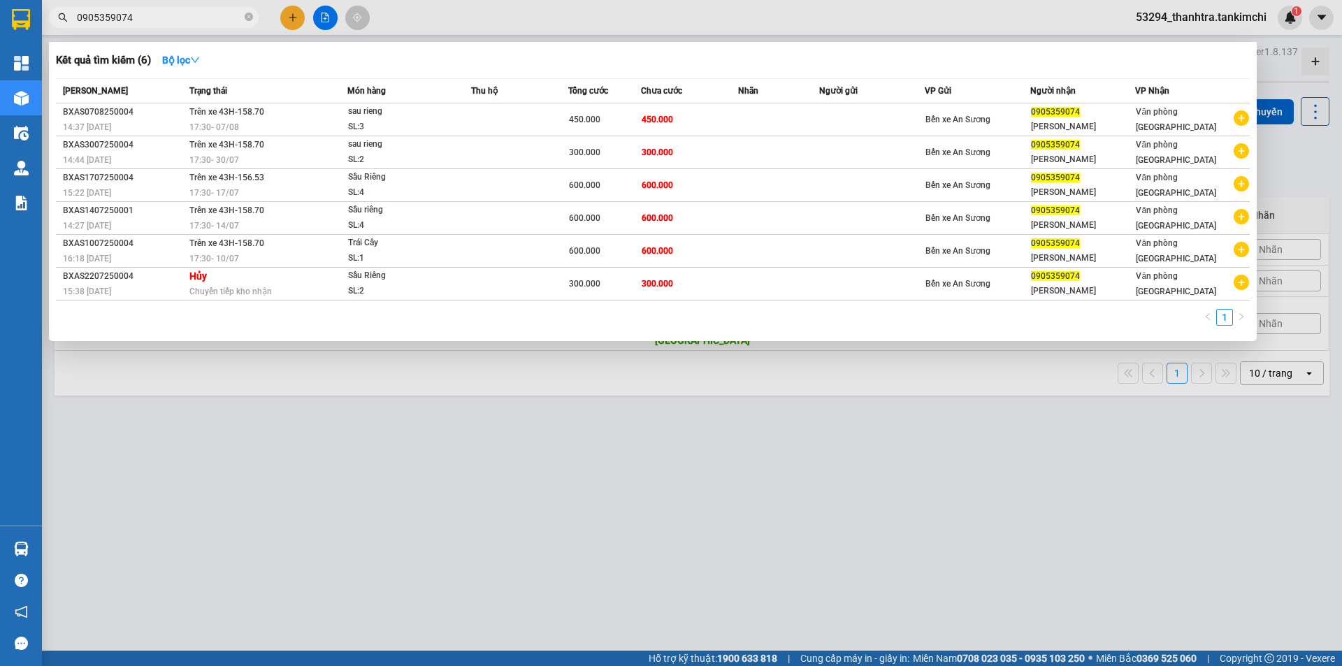
type input "0905359074"
drag, startPoint x: 305, startPoint y: 448, endPoint x: 311, endPoint y: 428, distance: 21.2
click at [305, 447] on div at bounding box center [671, 333] width 1342 height 666
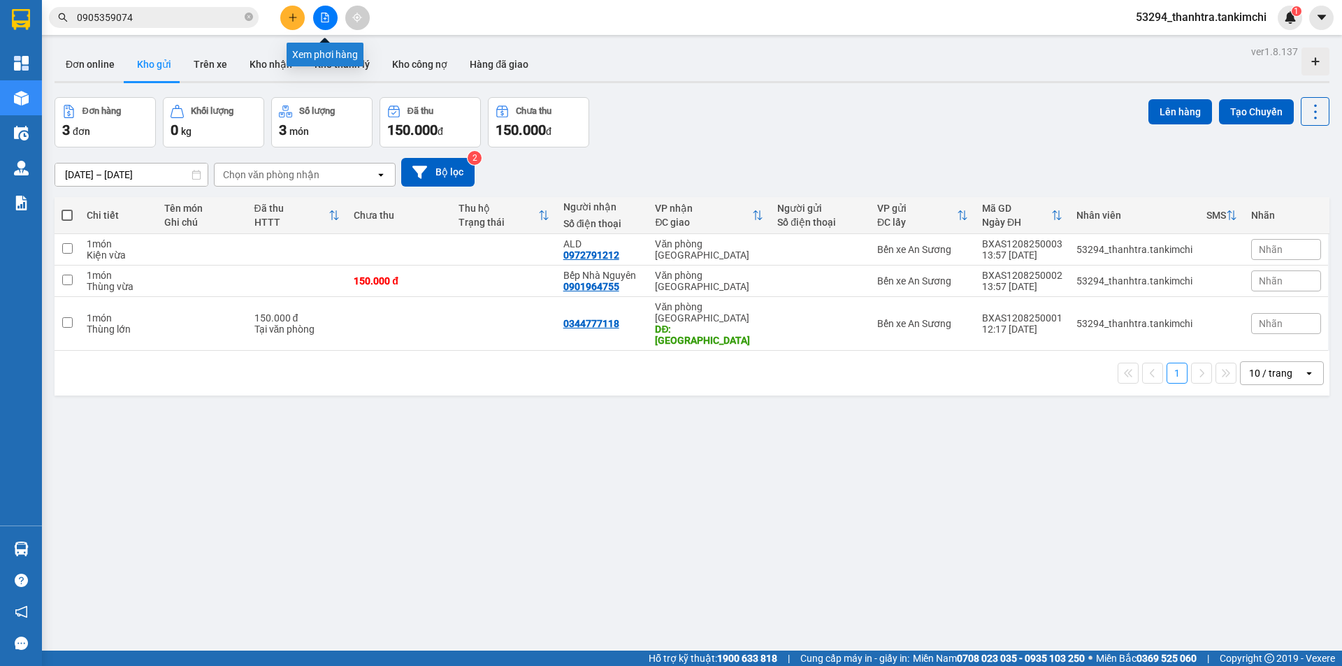
drag, startPoint x: 321, startPoint y: 23, endPoint x: 315, endPoint y: 41, distance: 19.2
click at [320, 22] on button at bounding box center [325, 18] width 24 height 24
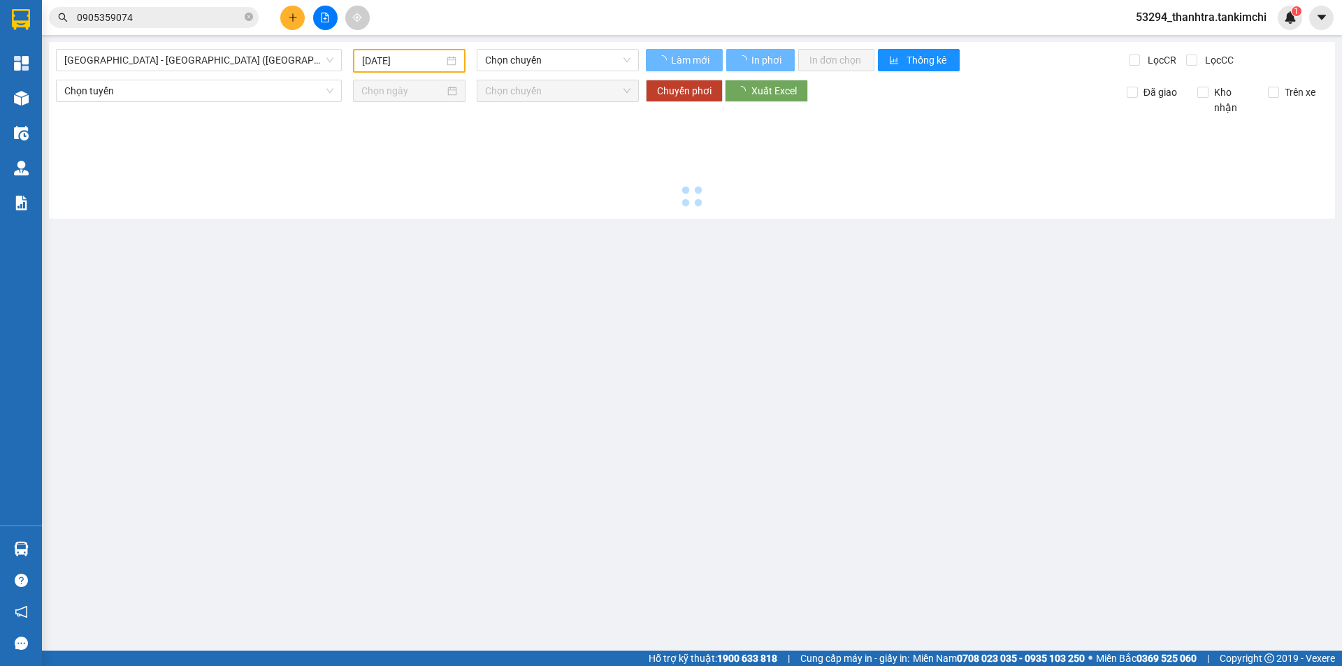
type input "[DATE]"
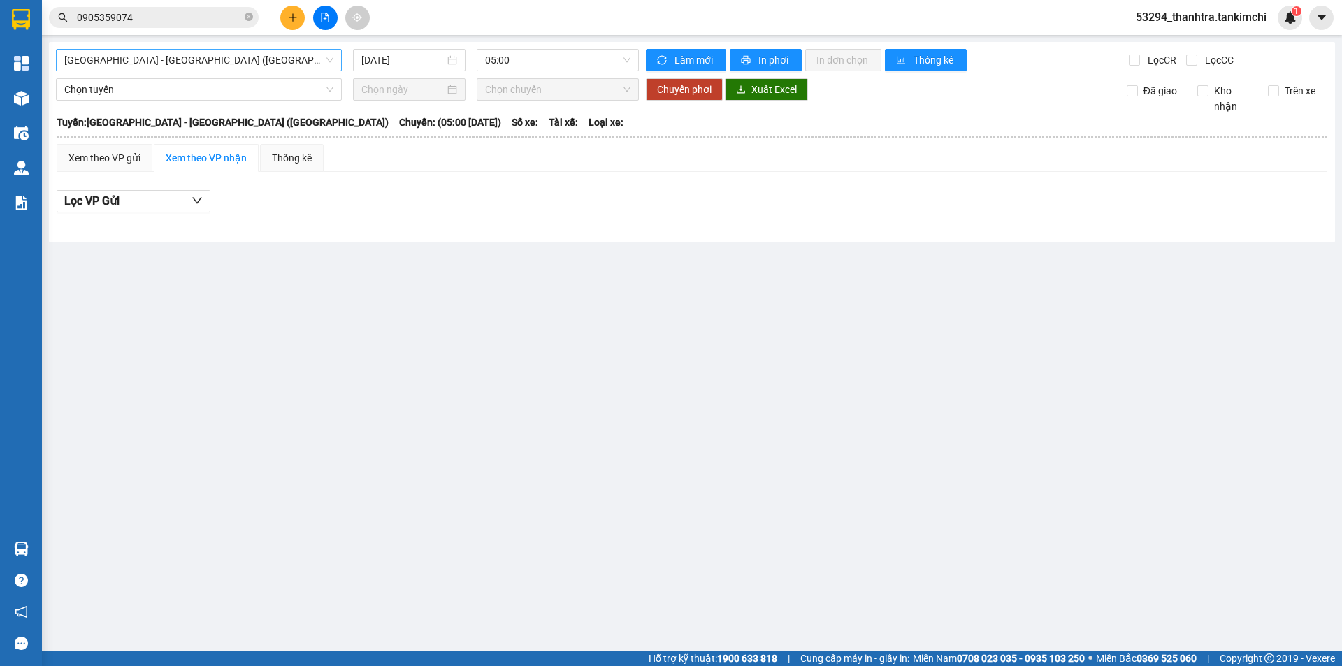
click at [251, 59] on span "[GEOGRAPHIC_DATA] - [GEOGRAPHIC_DATA] ([GEOGRAPHIC_DATA])" at bounding box center [198, 60] width 269 height 21
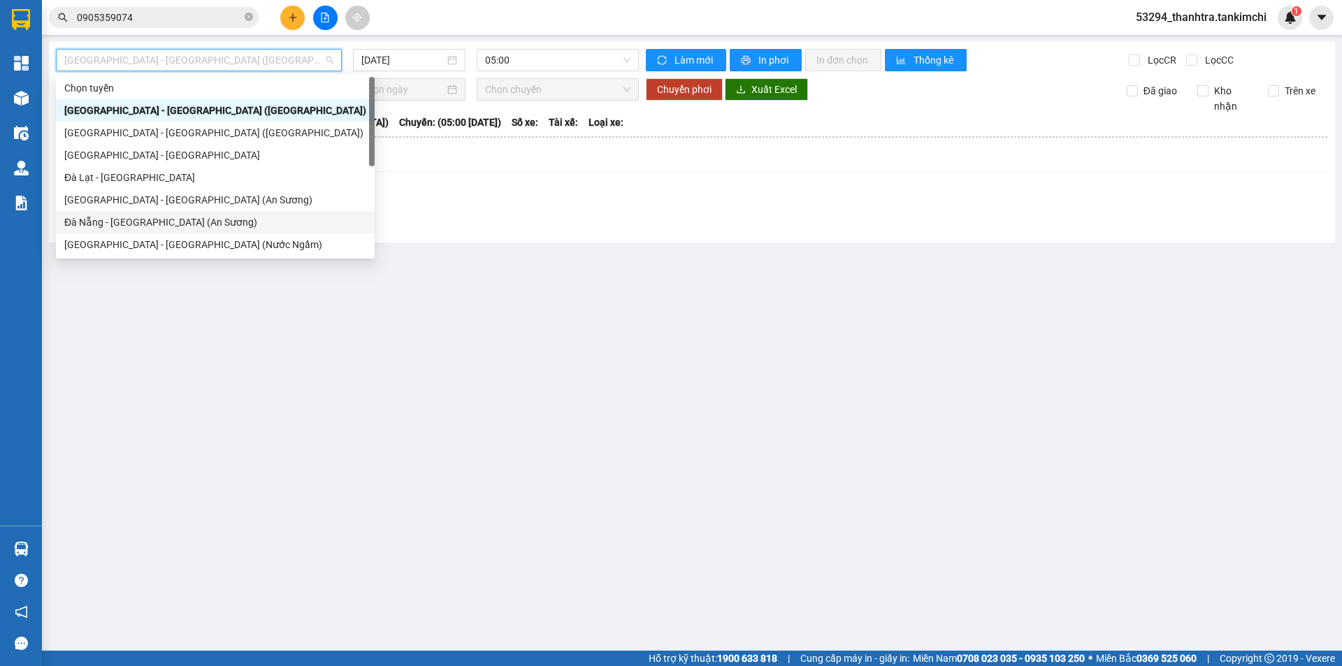
scroll to position [22, 0]
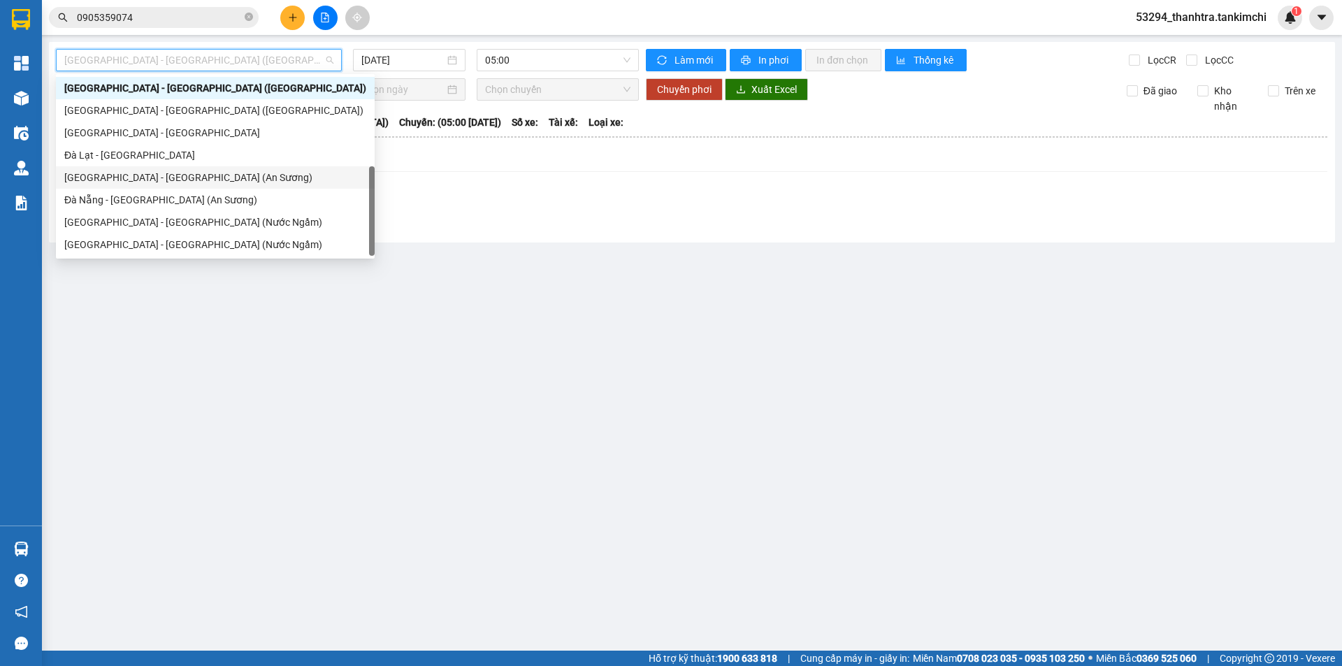
click at [114, 178] on div "[GEOGRAPHIC_DATA] - [GEOGRAPHIC_DATA] (An Sương)" at bounding box center [215, 177] width 302 height 15
type input "[DATE]"
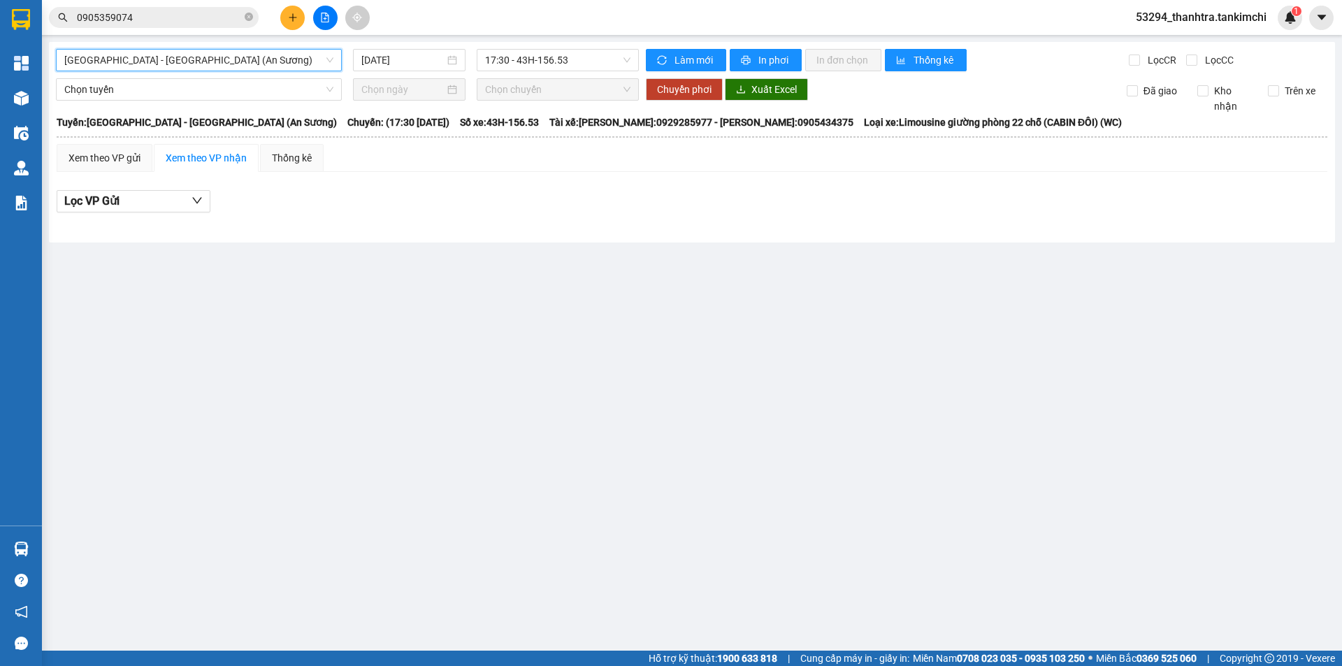
click at [301, 21] on button at bounding box center [292, 18] width 24 height 24
click at [309, 55] on div "Tạo đơn hàng" at bounding box center [341, 52] width 105 height 27
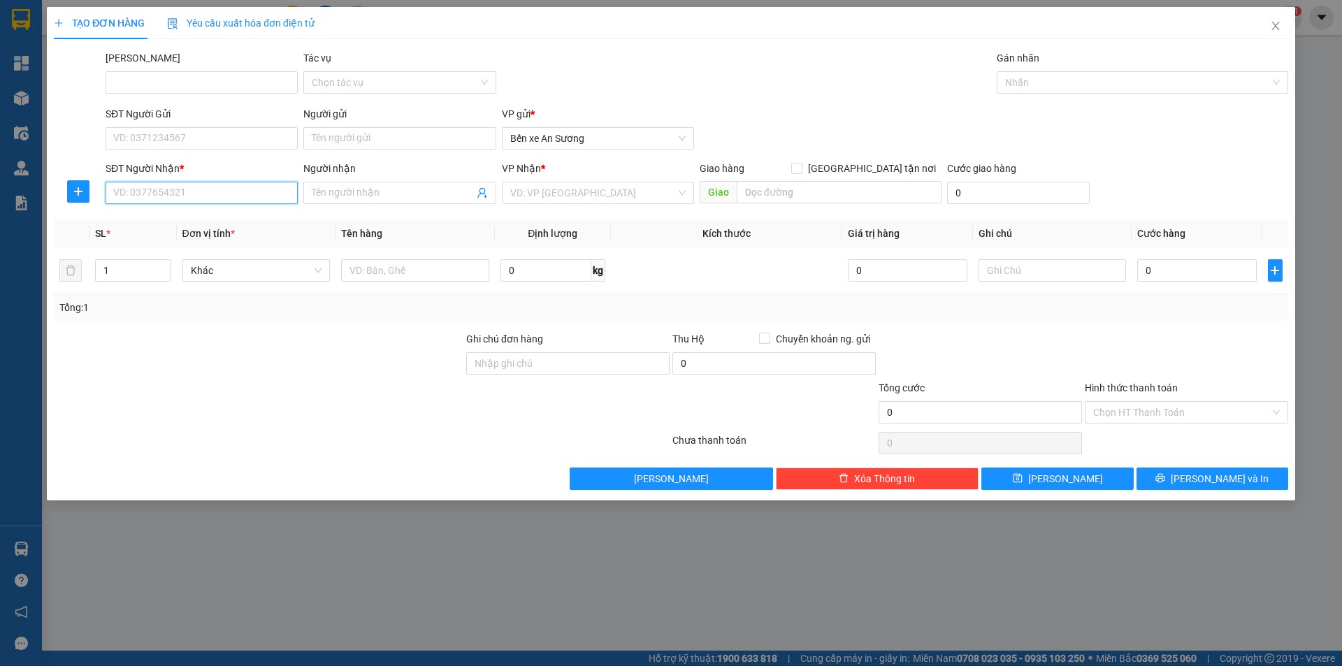
click at [194, 191] on input "SĐT Người Nhận *" at bounding box center [202, 193] width 192 height 22
paste input "0905359074"
type input "0905359074"
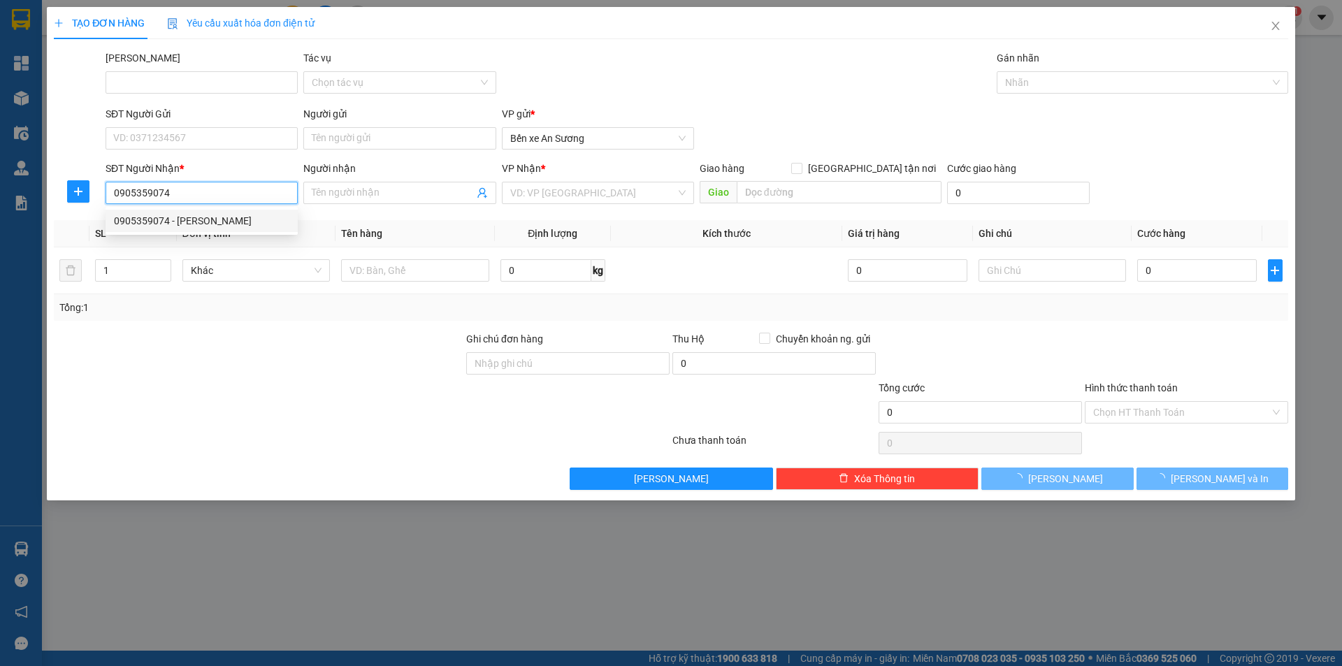
click at [209, 222] on div "0905359074 - [PERSON_NAME]" at bounding box center [201, 220] width 175 height 15
type input "[PERSON_NAME]"
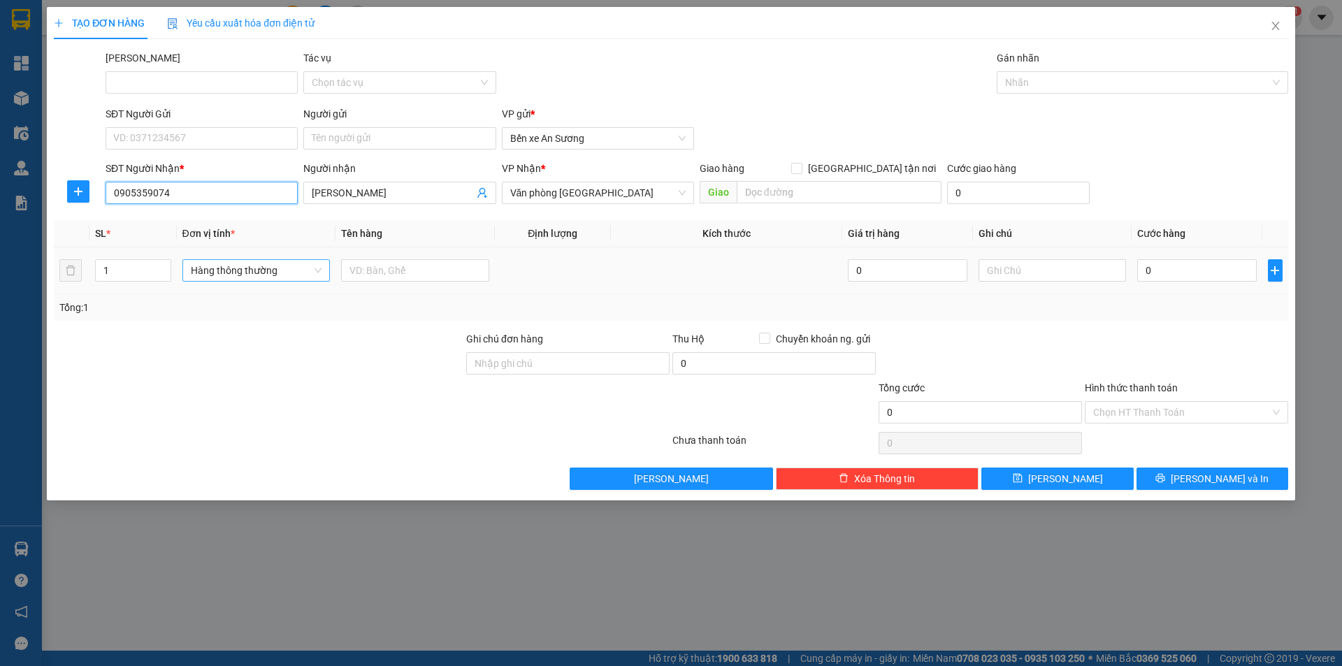
click at [248, 269] on span "Hàng thông thường" at bounding box center [256, 270] width 131 height 21
type input "0905359074"
type input "thung"
click at [215, 368] on div "Thùng vừa" at bounding box center [256, 365] width 131 height 15
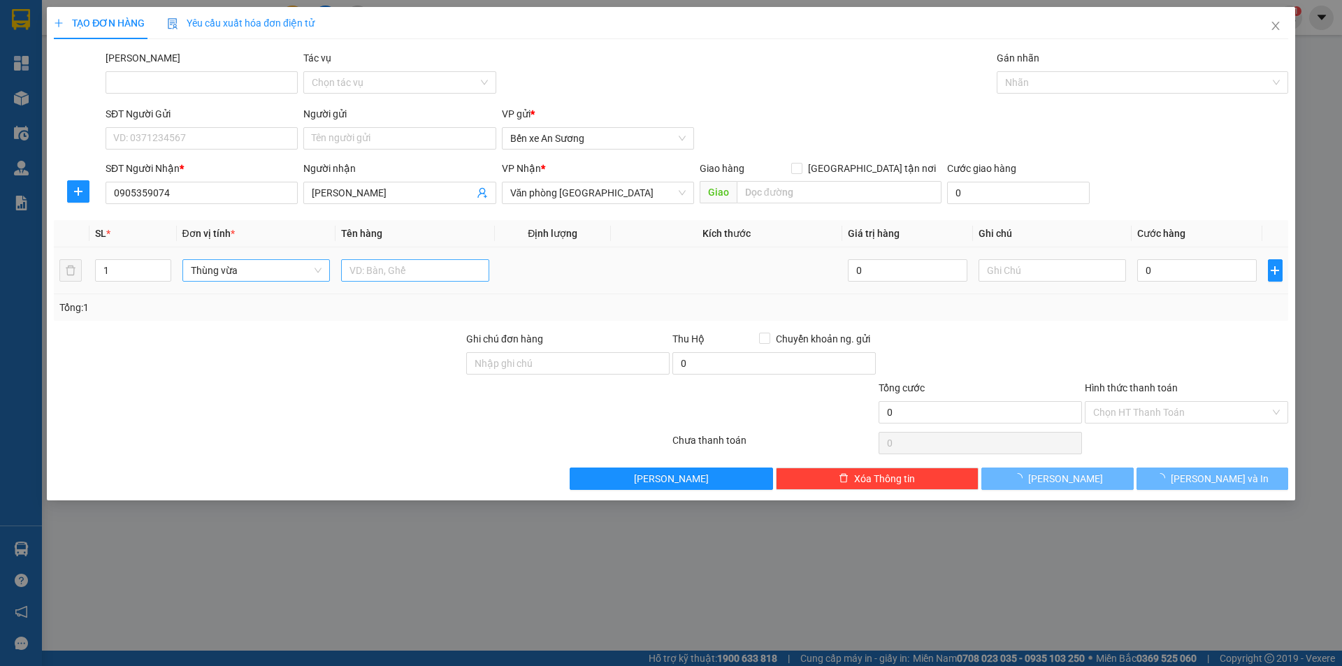
drag, startPoint x: 380, startPoint y: 259, endPoint x: 380, endPoint y: 267, distance: 8.4
click at [381, 260] on div at bounding box center [415, 271] width 148 height 28
click at [380, 267] on input "text" at bounding box center [415, 270] width 148 height 22
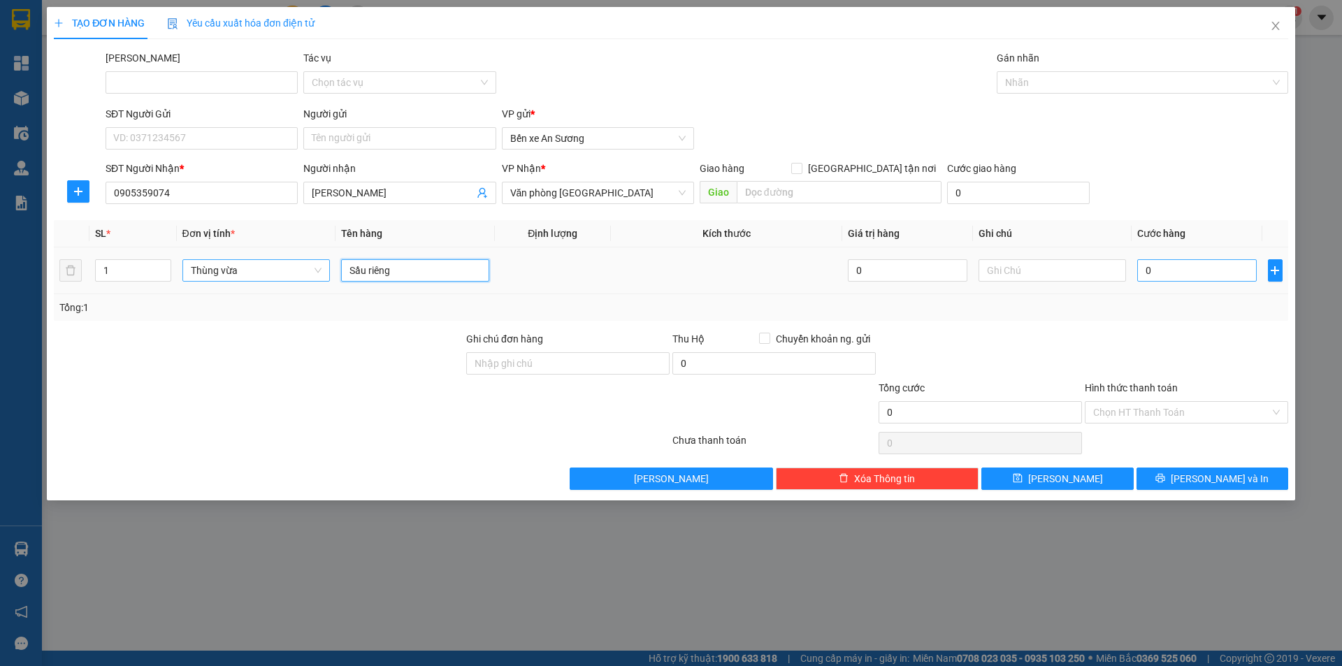
type input "Sầu riêng"
click at [1163, 279] on input "0" at bounding box center [1196, 270] width 119 height 22
type input "4"
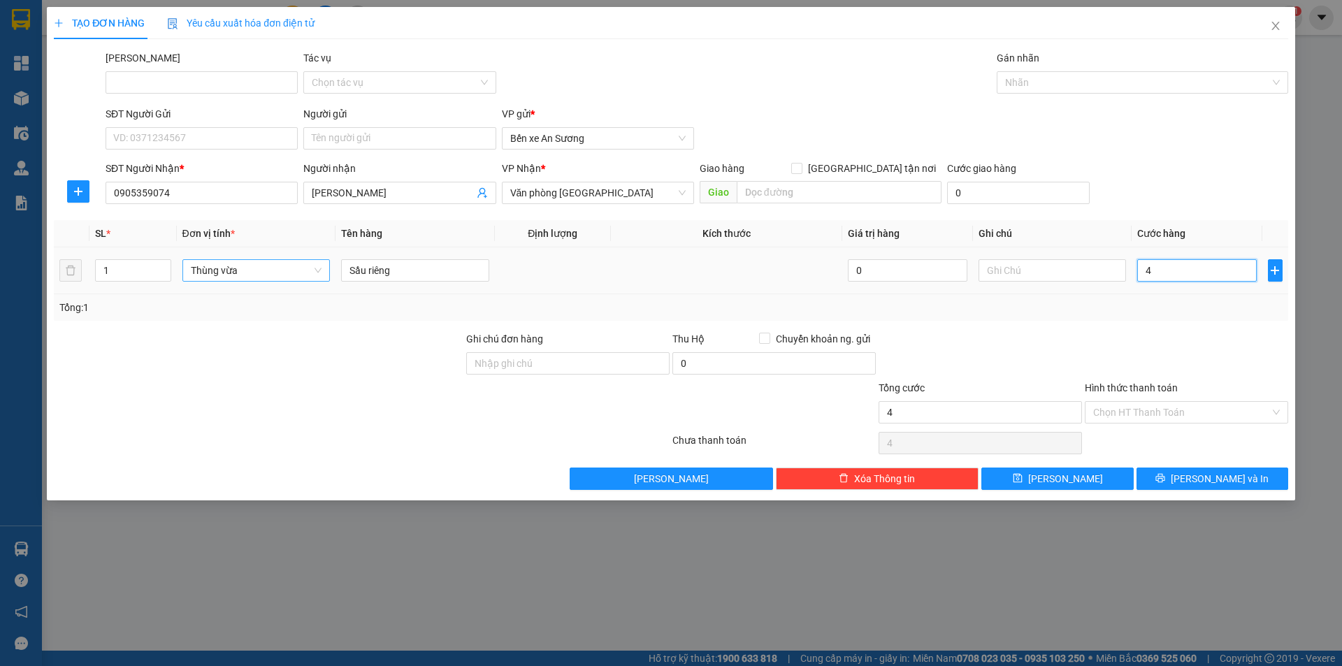
type input "45"
type input "450"
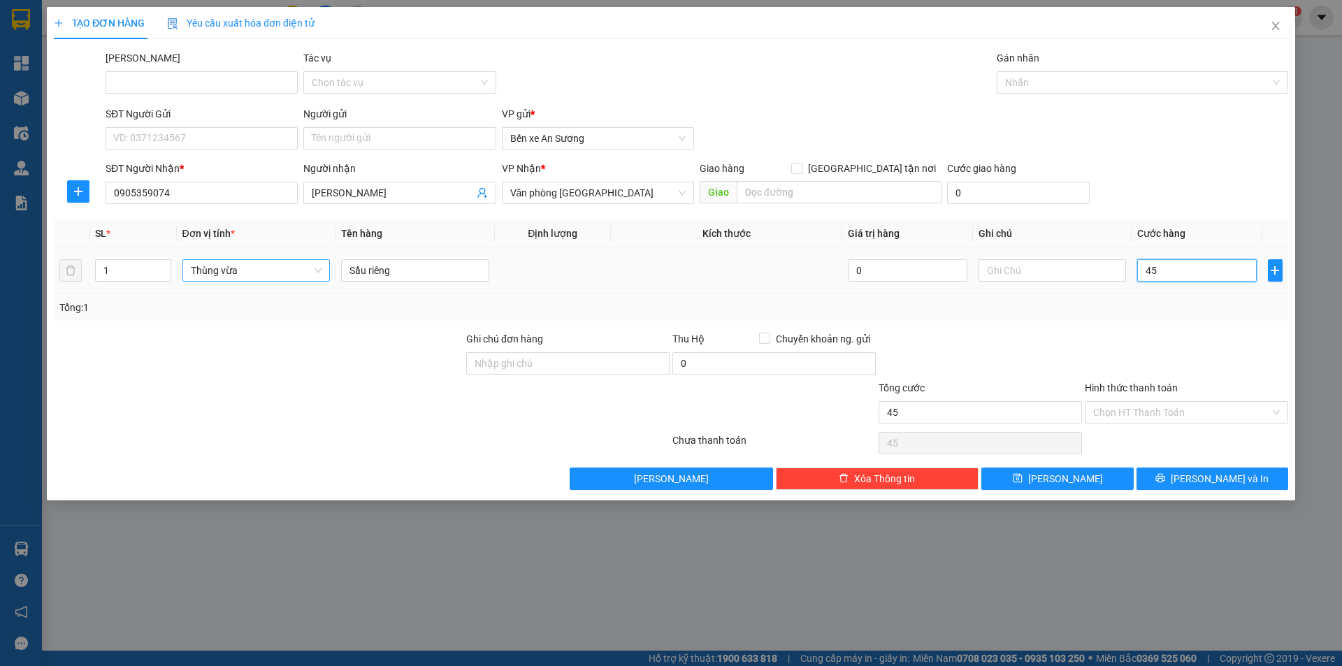
type input "450"
type input "4.500"
type input "45.000"
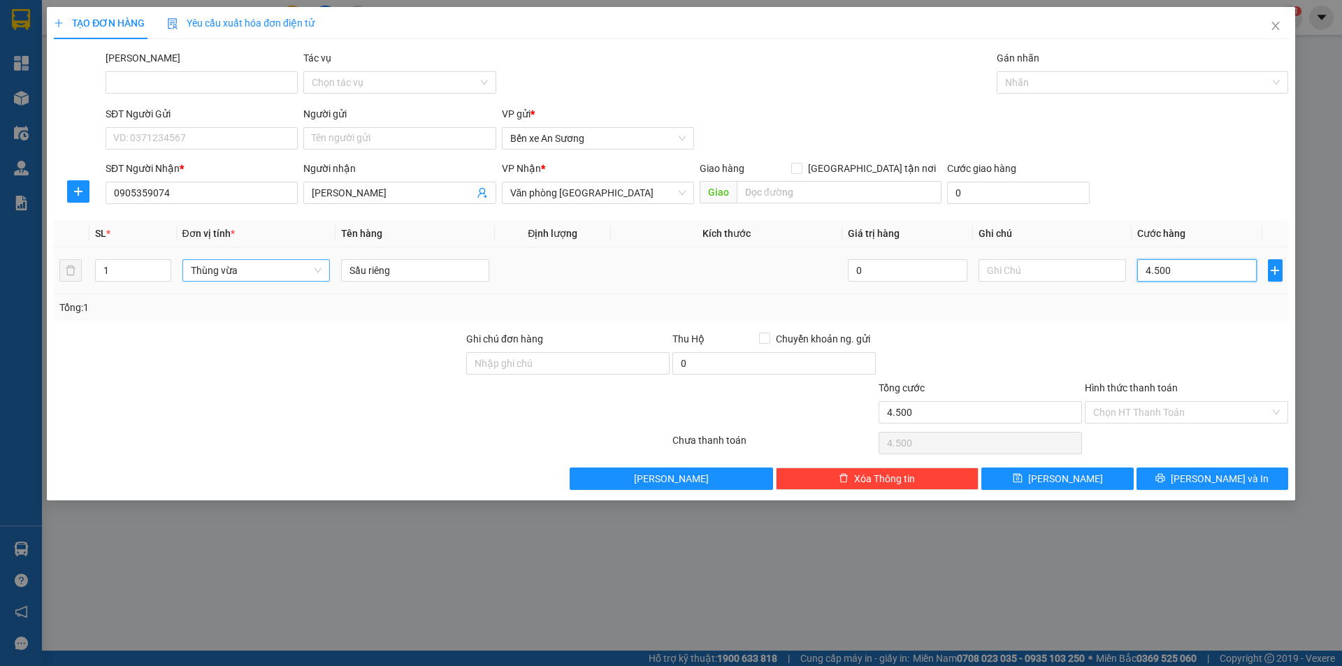
type input "45.000"
type input "450.000"
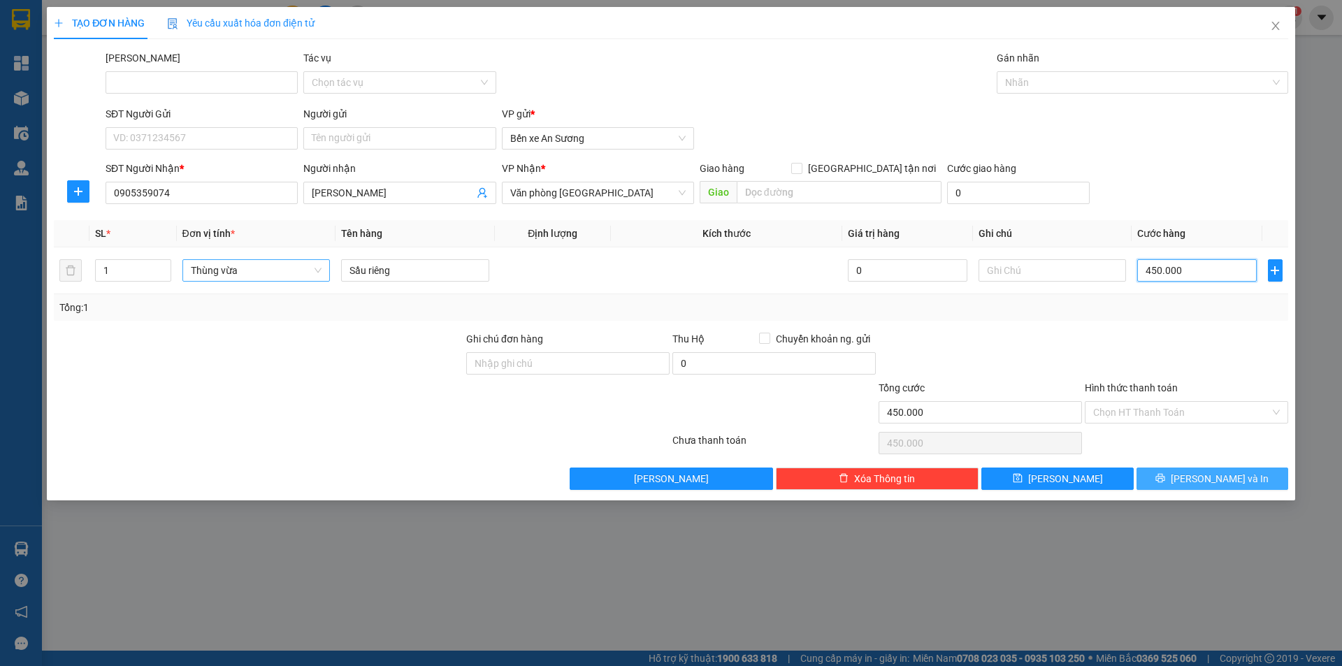
type input "450.000"
click at [1193, 485] on button "[PERSON_NAME] và In" at bounding box center [1213, 479] width 152 height 22
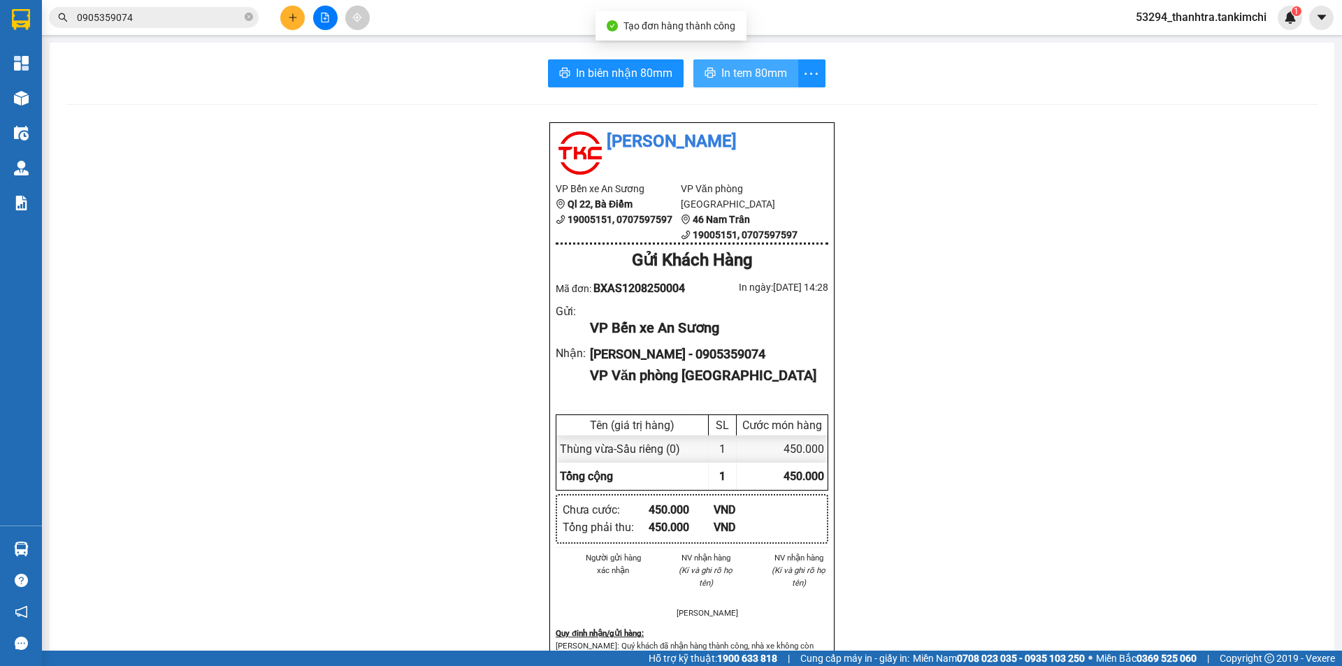
click at [738, 58] on div "In biên nhận 80mm In tem 80mm Tân Kim Chi VP Bến xe An Sương Ql 22, Bà Điểm 190…" at bounding box center [692, 578] width 1285 height 1070
click at [732, 76] on button "In tem 80mm" at bounding box center [745, 73] width 105 height 28
